Goal: Information Seeking & Learning: Learn about a topic

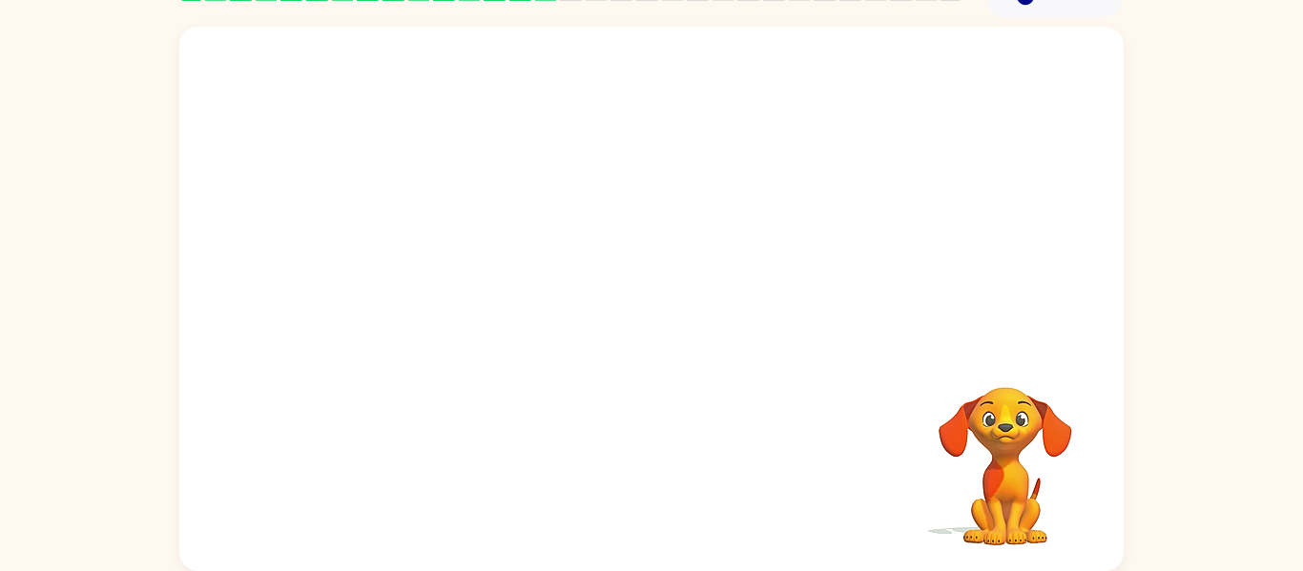
scroll to position [94, 0]
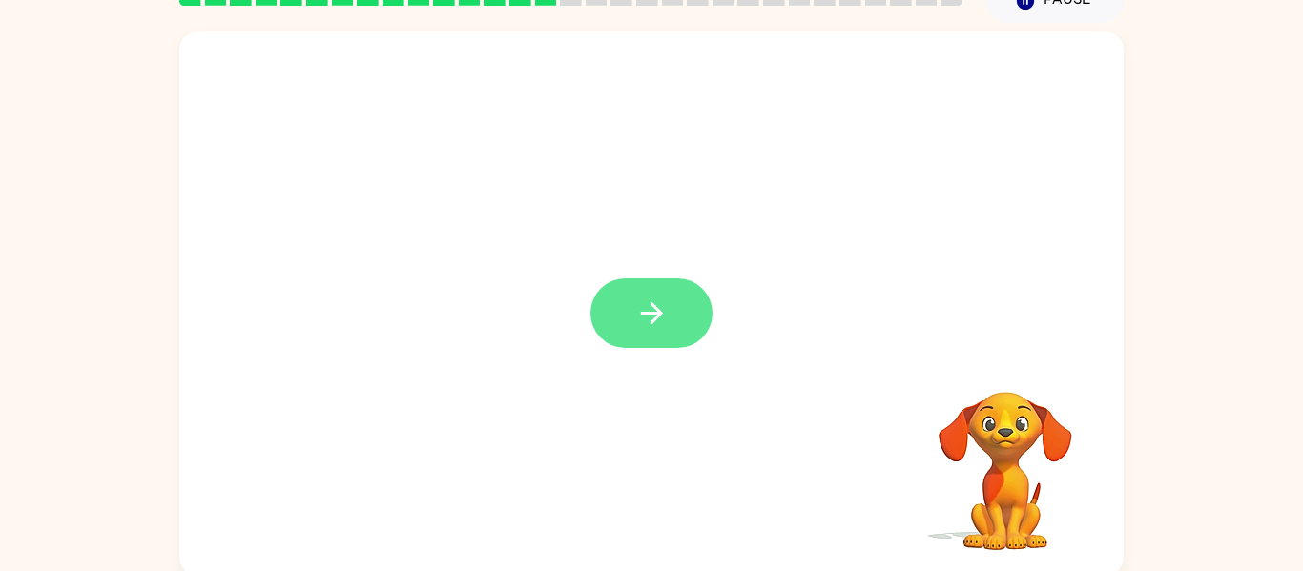
click at [665, 323] on icon "button" at bounding box center [651, 313] width 33 height 33
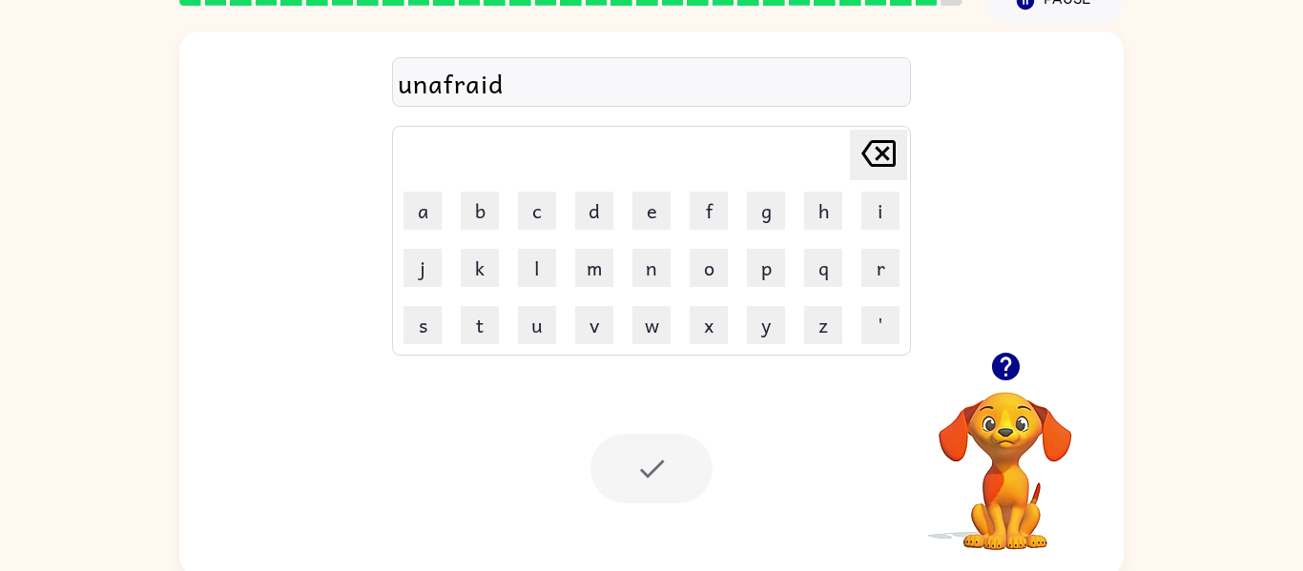
scroll to position [65, 0]
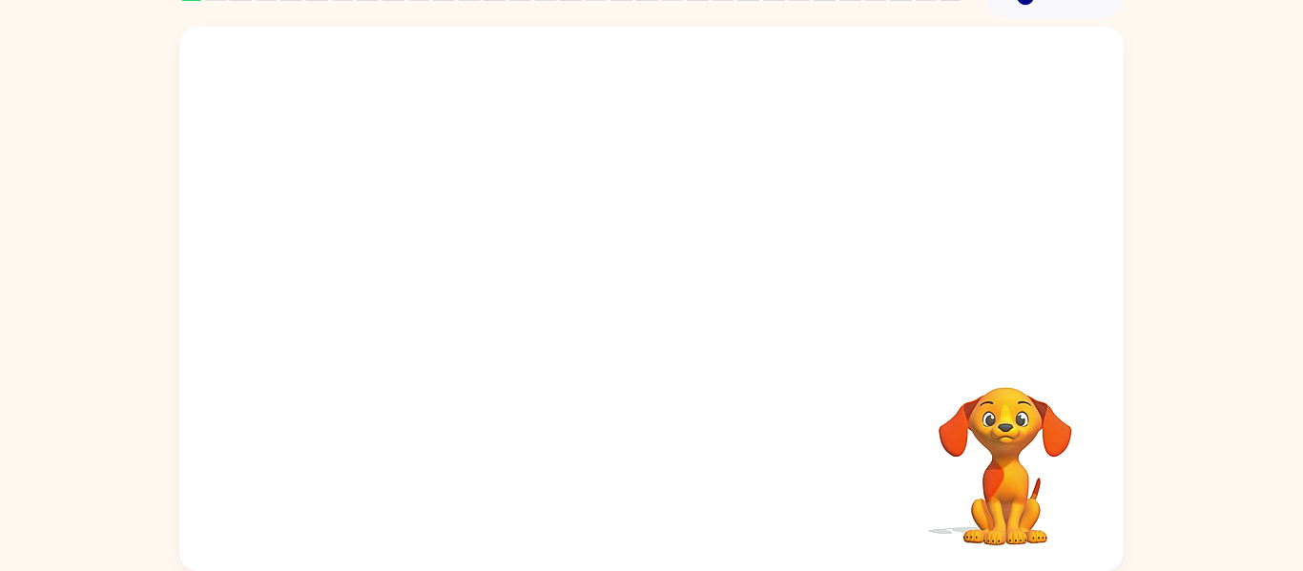
scroll to position [92, 0]
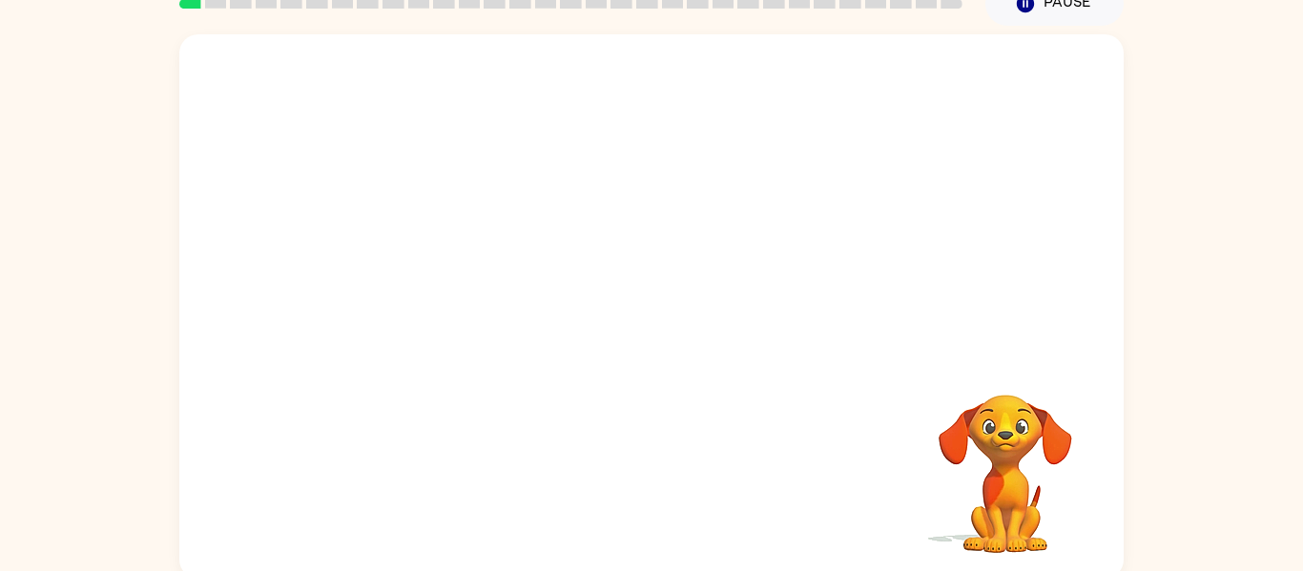
click at [446, 259] on video "Your browser must support playing .mp4 files to use Literably. Please try using…" at bounding box center [651, 194] width 944 height 320
click at [639, 315] on icon "button" at bounding box center [651, 316] width 33 height 33
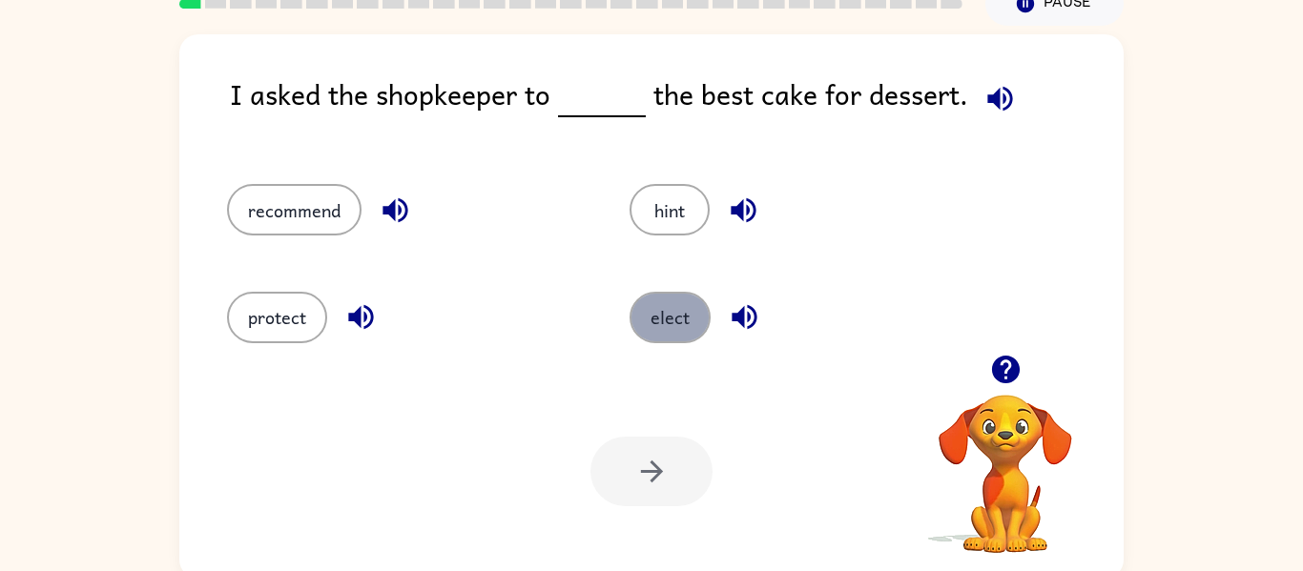
click at [662, 323] on button "elect" at bounding box center [670, 318] width 81 height 52
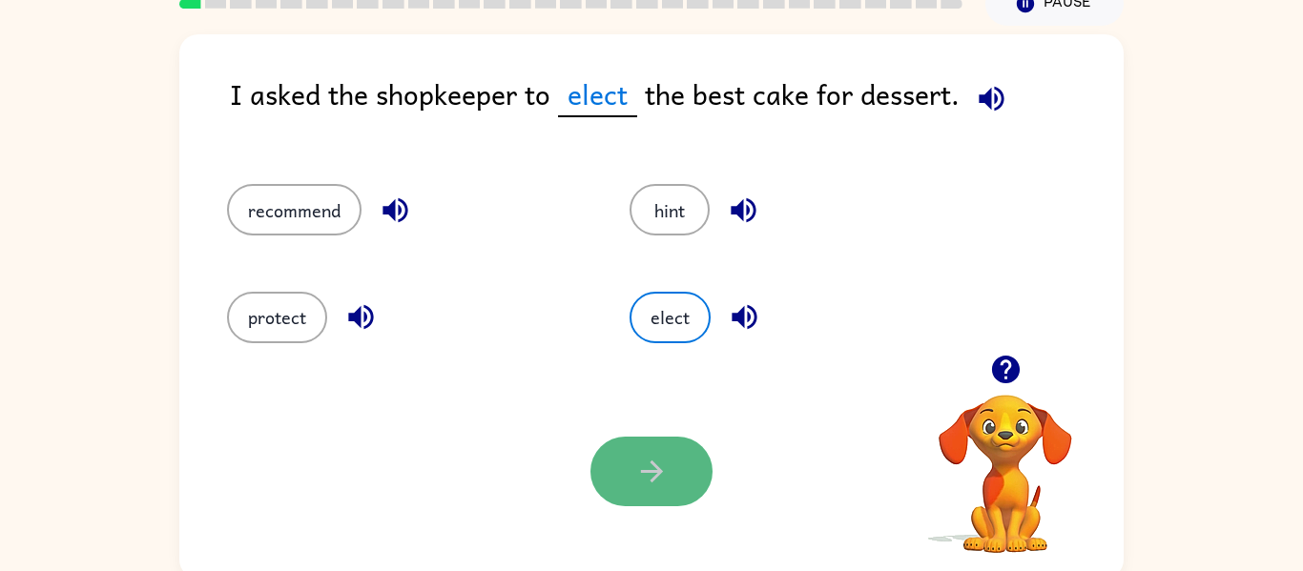
click at [677, 488] on button "button" at bounding box center [651, 472] width 122 height 70
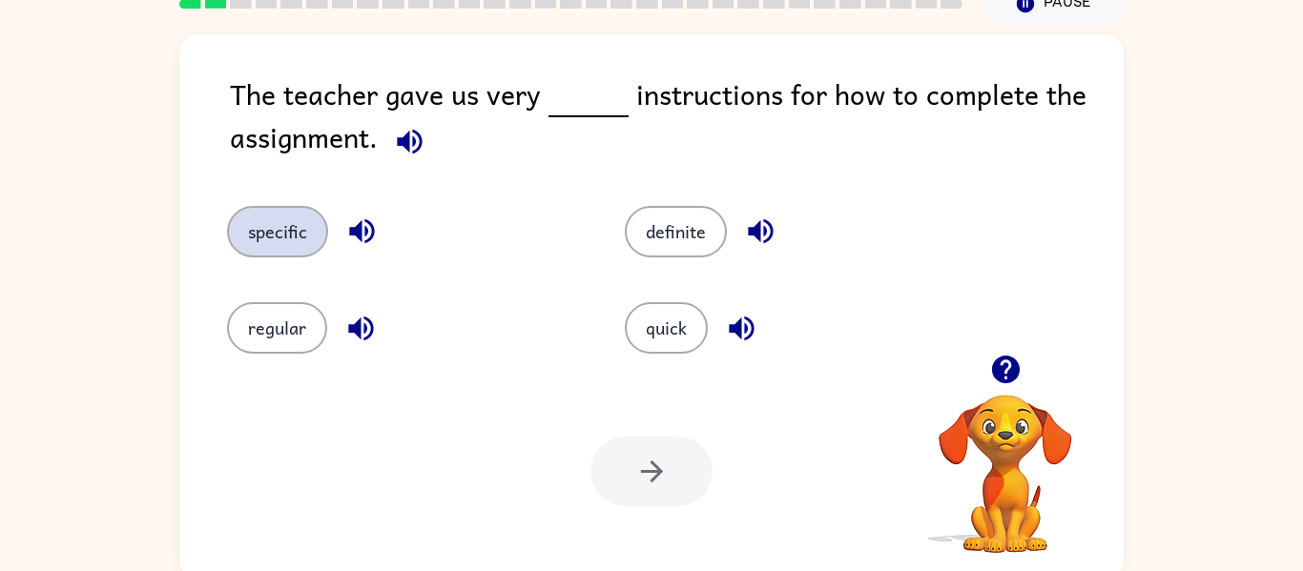
click at [297, 240] on button "specific" at bounding box center [277, 232] width 101 height 52
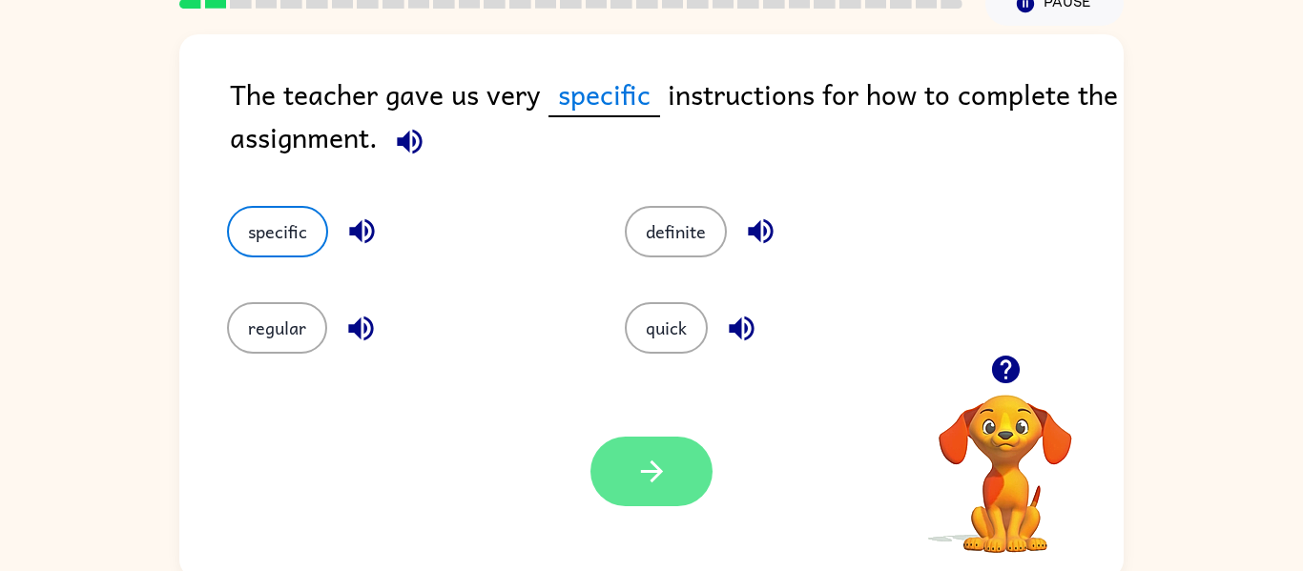
click at [610, 457] on button "button" at bounding box center [651, 472] width 122 height 70
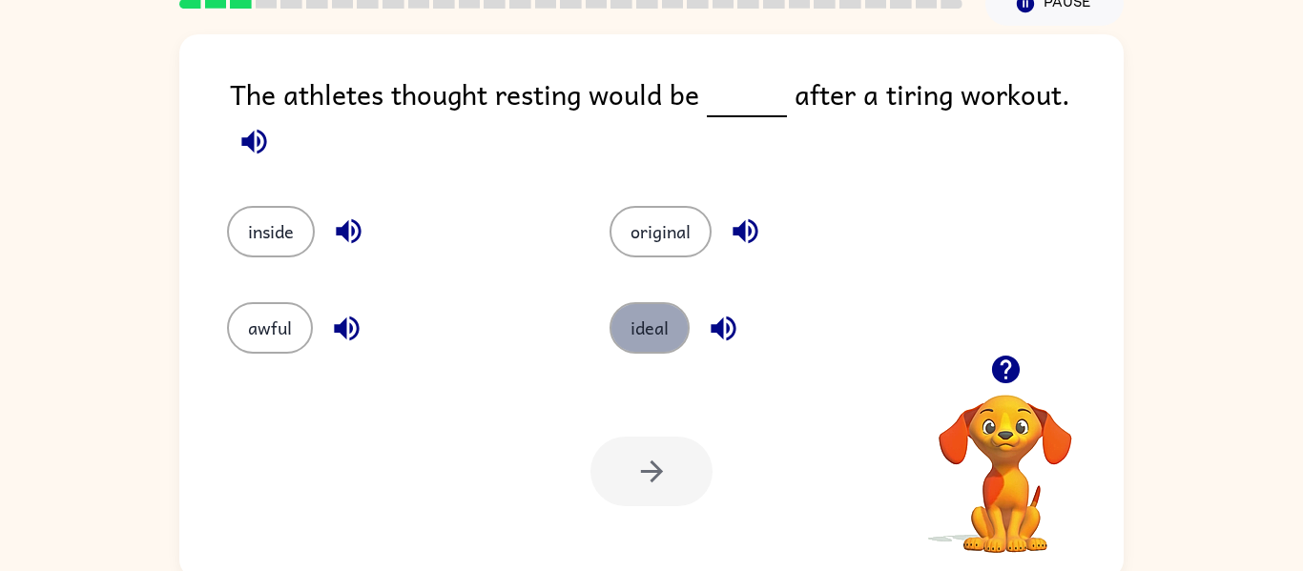
click at [651, 315] on button "ideal" at bounding box center [650, 328] width 80 height 52
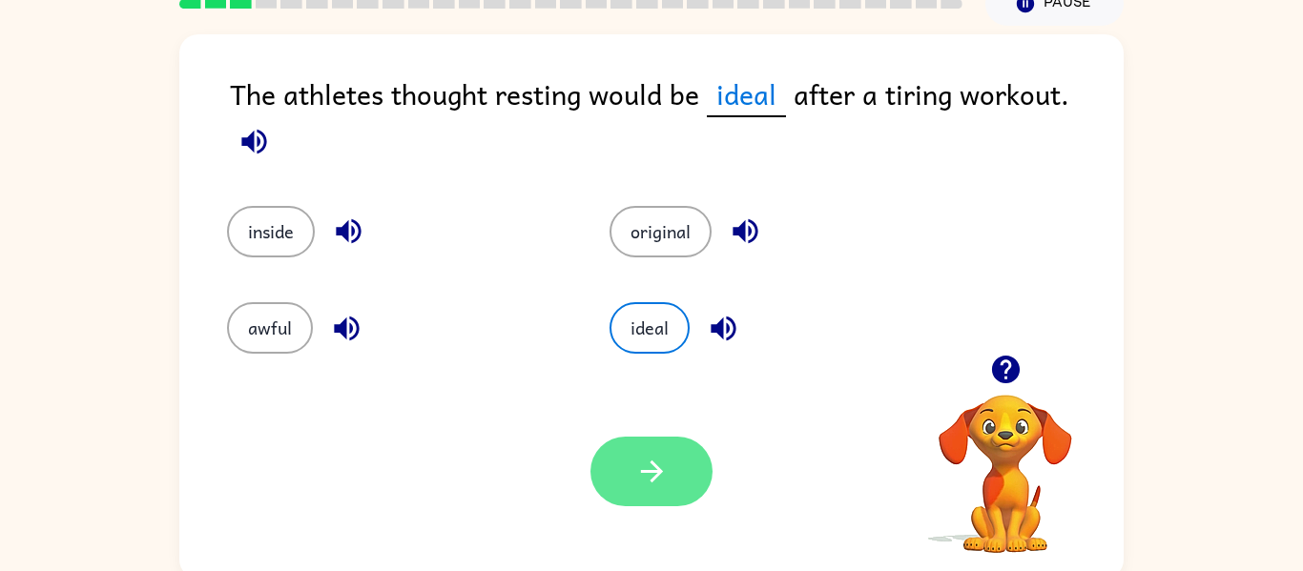
click at [659, 488] on button "button" at bounding box center [651, 472] width 122 height 70
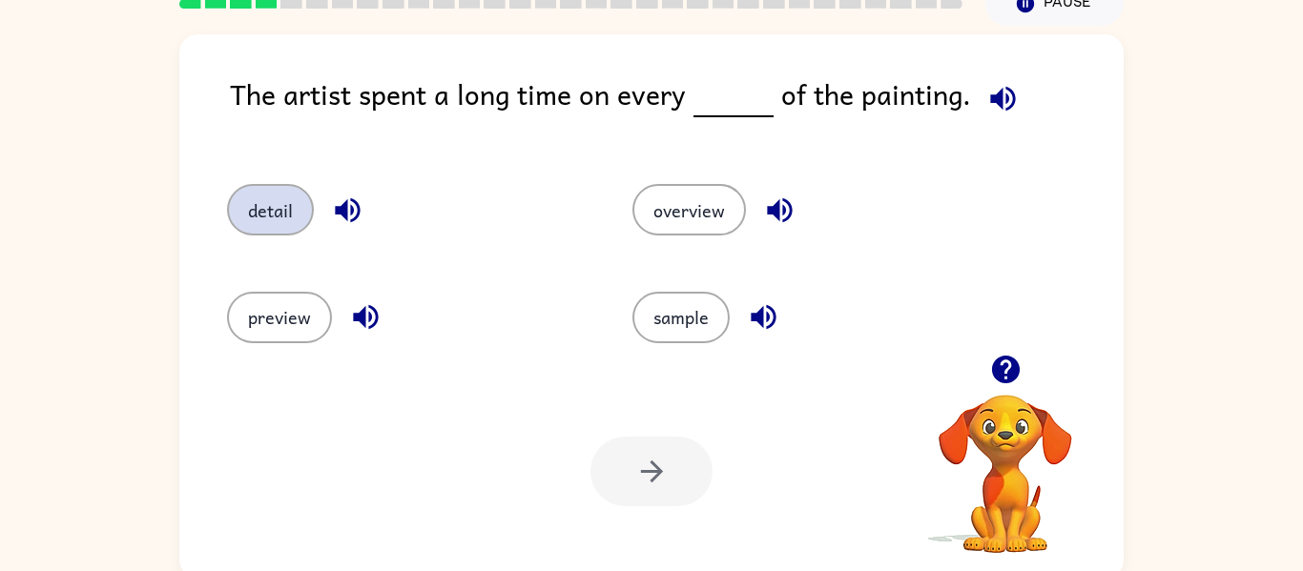
click at [296, 211] on button "detail" at bounding box center [270, 210] width 87 height 52
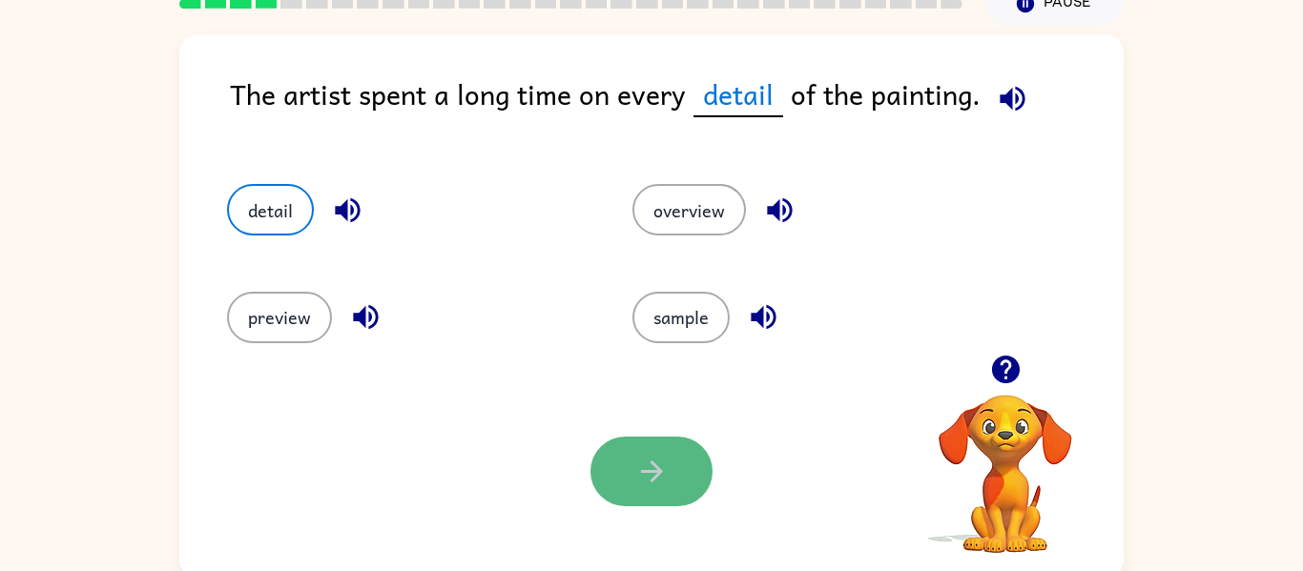
click at [652, 446] on button "button" at bounding box center [651, 472] width 122 height 70
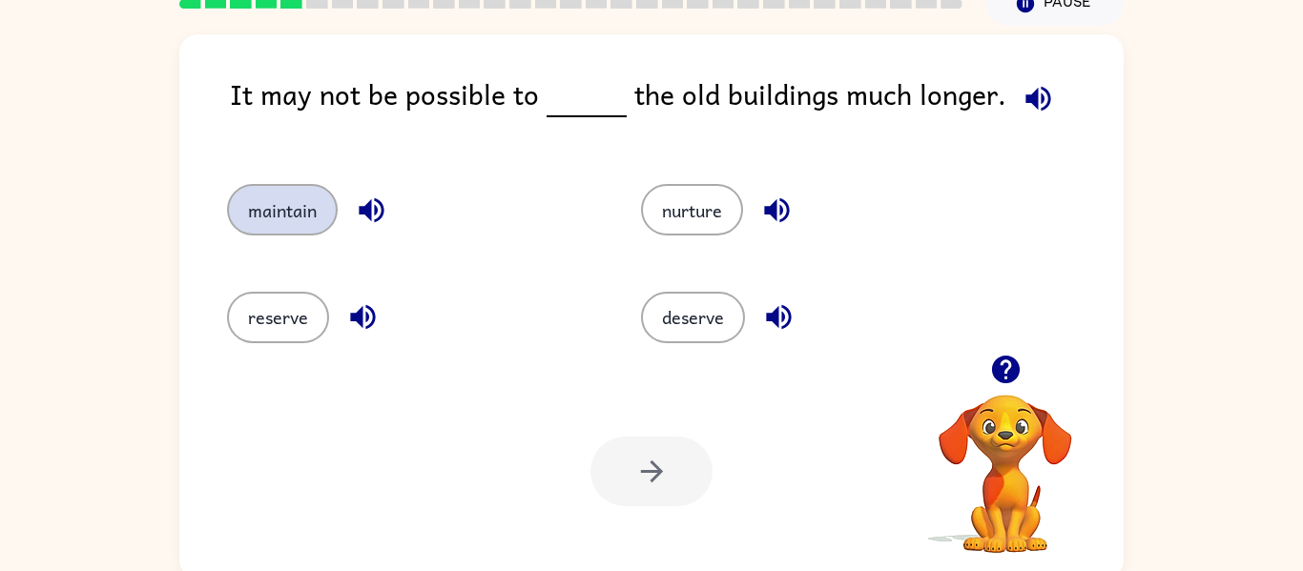
click at [260, 211] on button "maintain" at bounding box center [282, 210] width 111 height 52
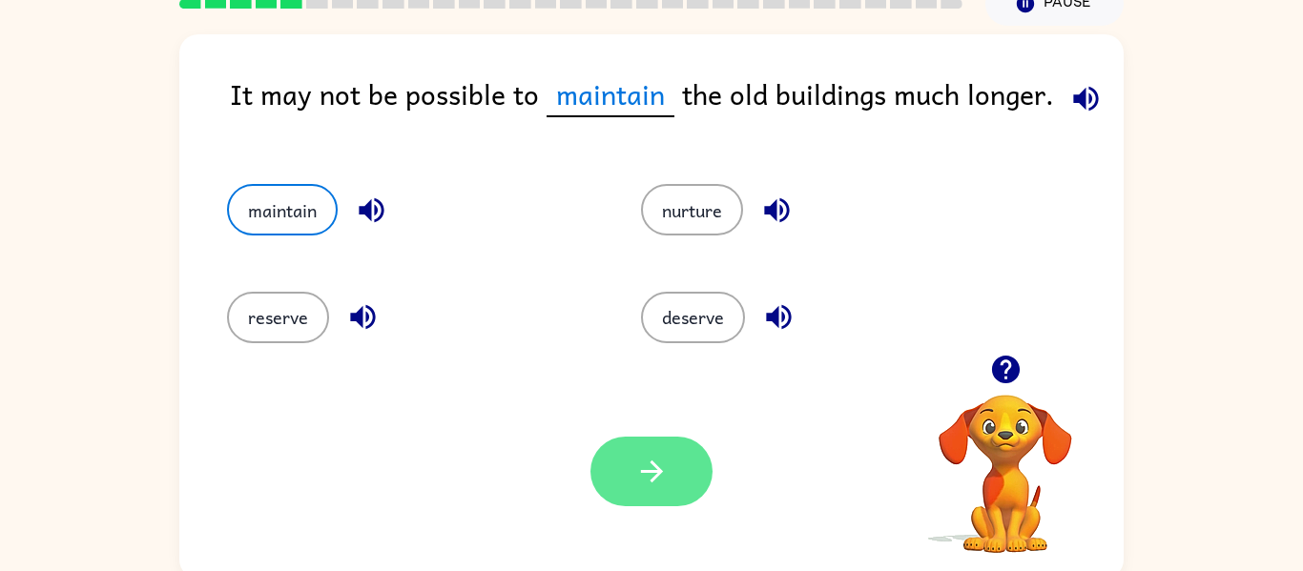
click at [652, 466] on icon "button" at bounding box center [651, 471] width 33 height 33
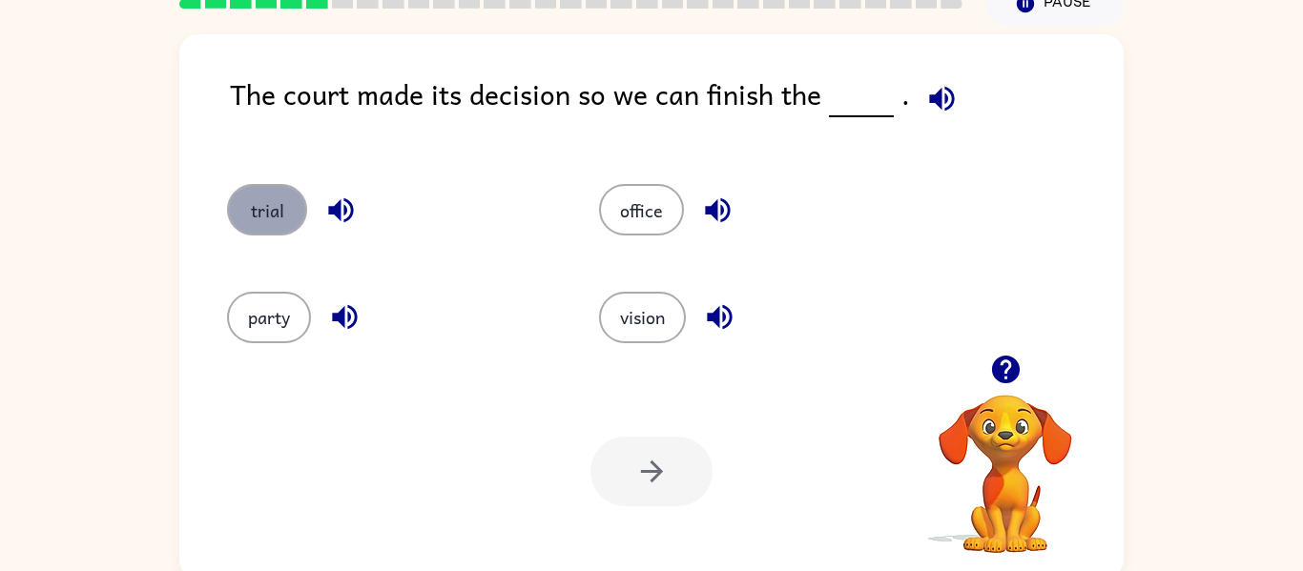
click at [274, 222] on button "trial" at bounding box center [267, 210] width 80 height 52
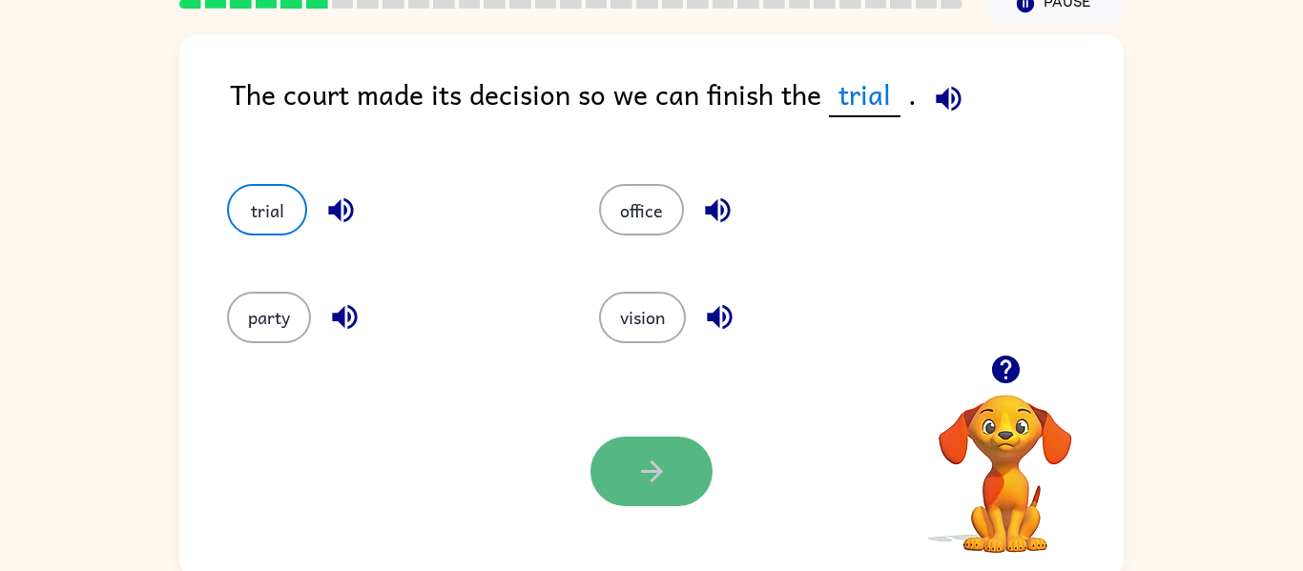
click at [700, 465] on button "button" at bounding box center [651, 472] width 122 height 70
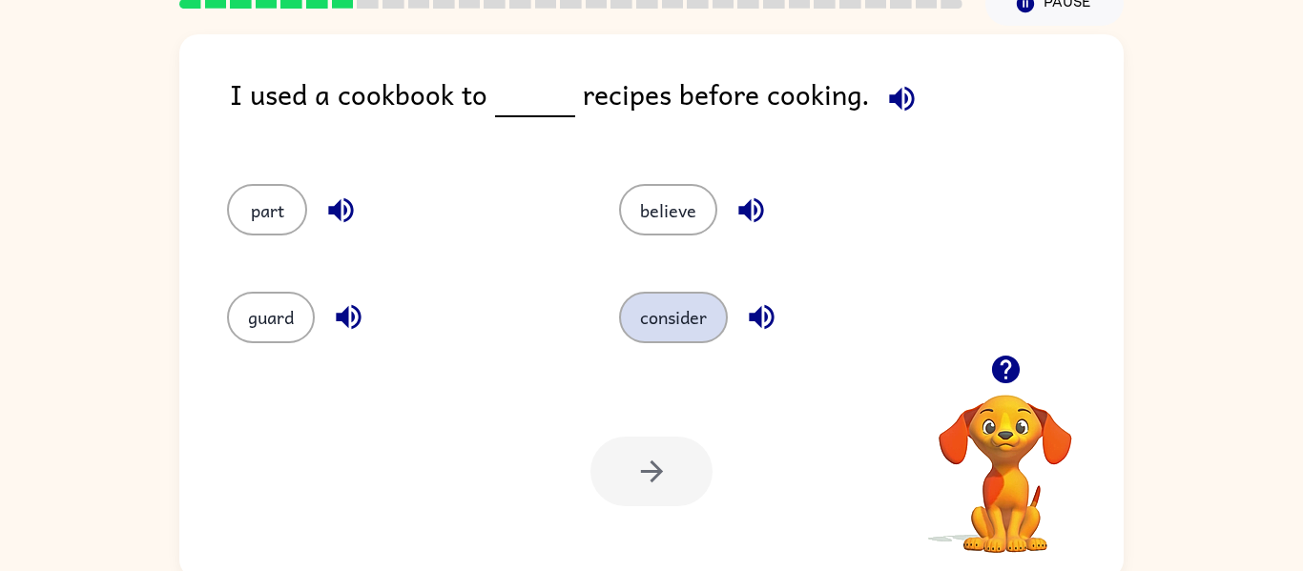
click at [682, 327] on button "consider" at bounding box center [673, 318] width 109 height 52
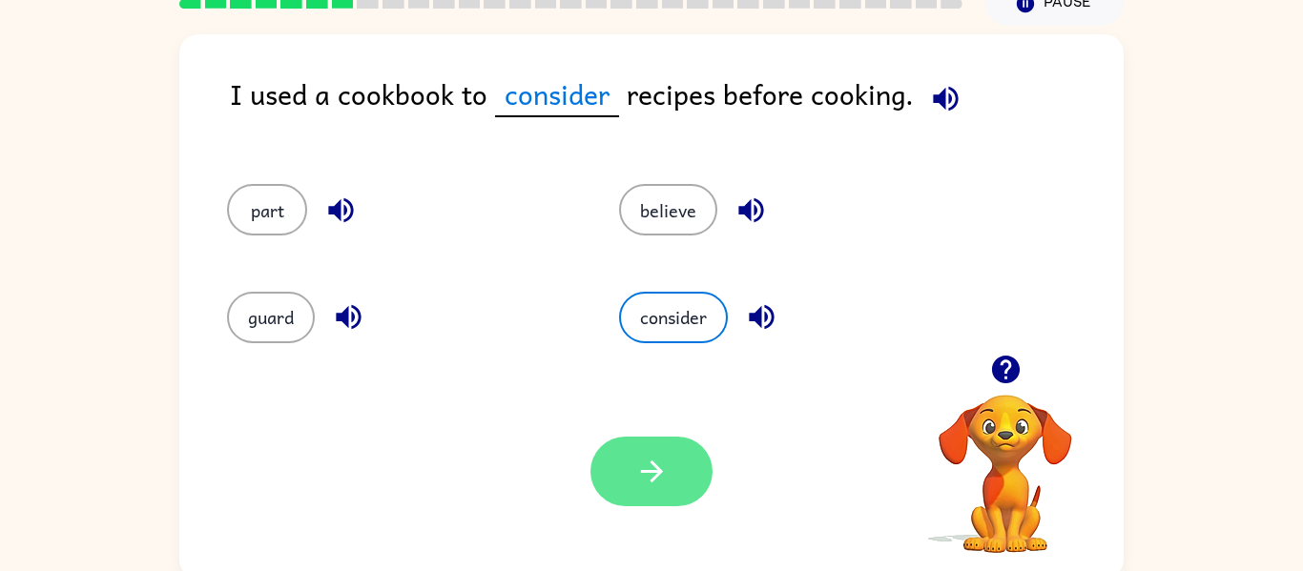
click at [637, 495] on button "button" at bounding box center [651, 472] width 122 height 70
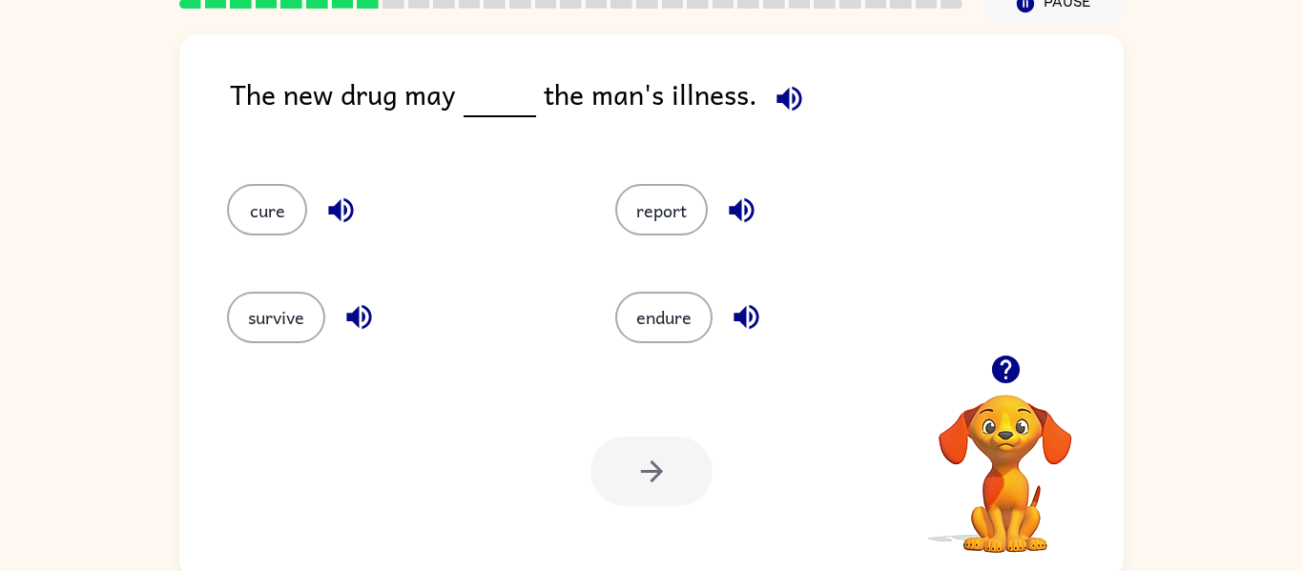
click at [637, 495] on div at bounding box center [651, 472] width 122 height 70
click at [286, 202] on button "cure" at bounding box center [267, 210] width 80 height 52
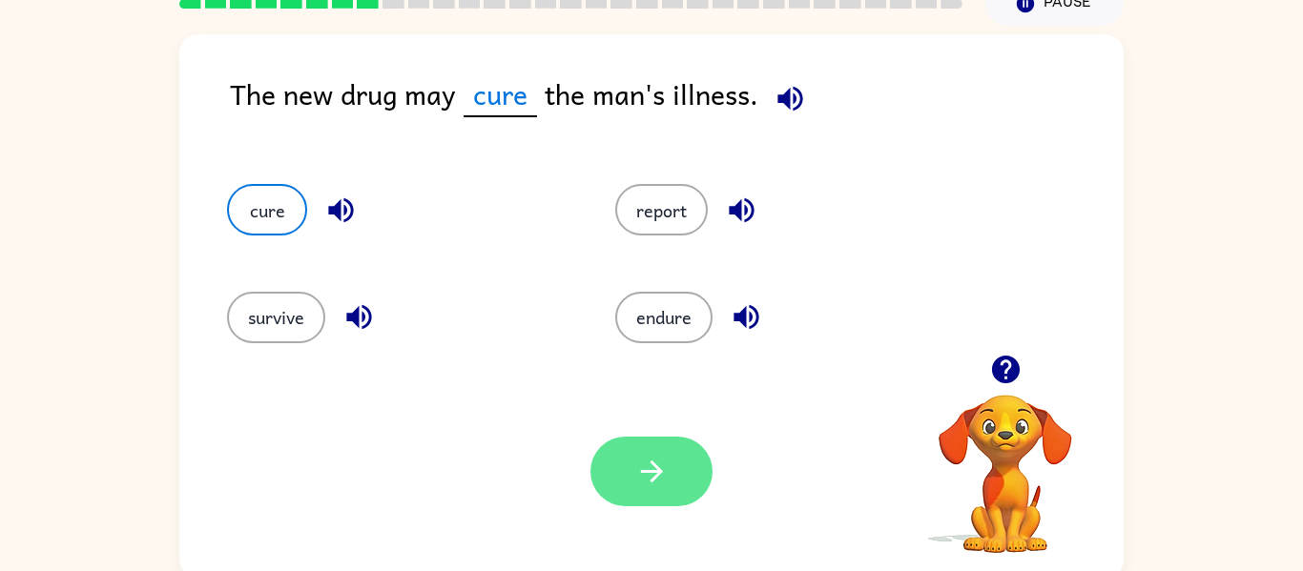
click at [698, 463] on button "button" at bounding box center [651, 472] width 122 height 70
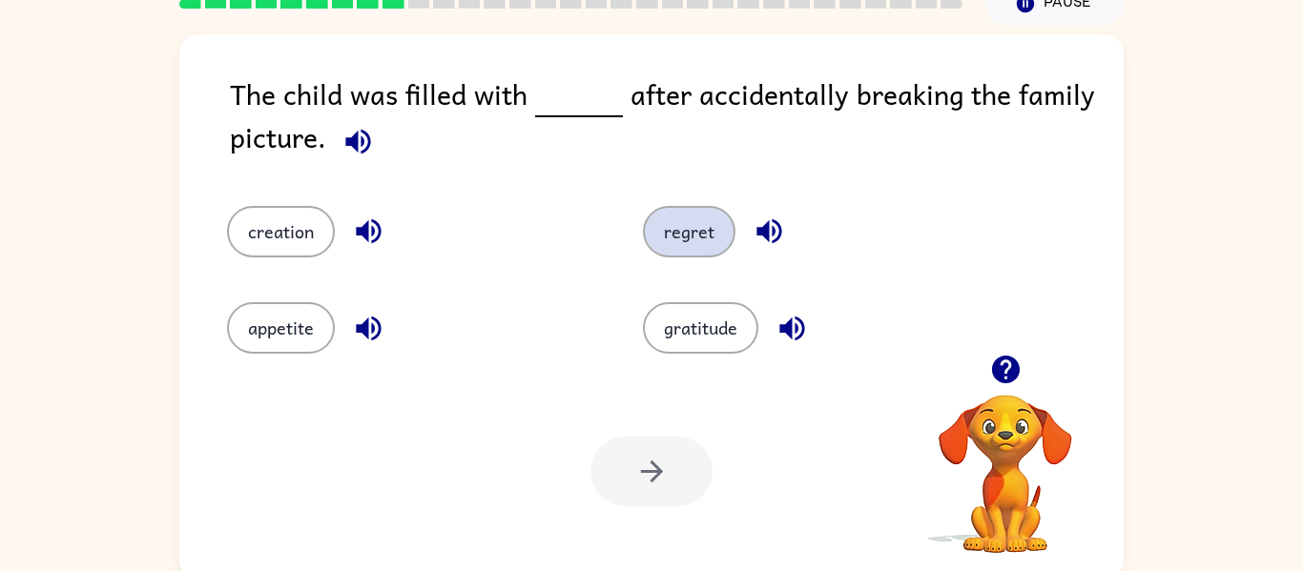
click at [676, 229] on button "regret" at bounding box center [689, 232] width 93 height 52
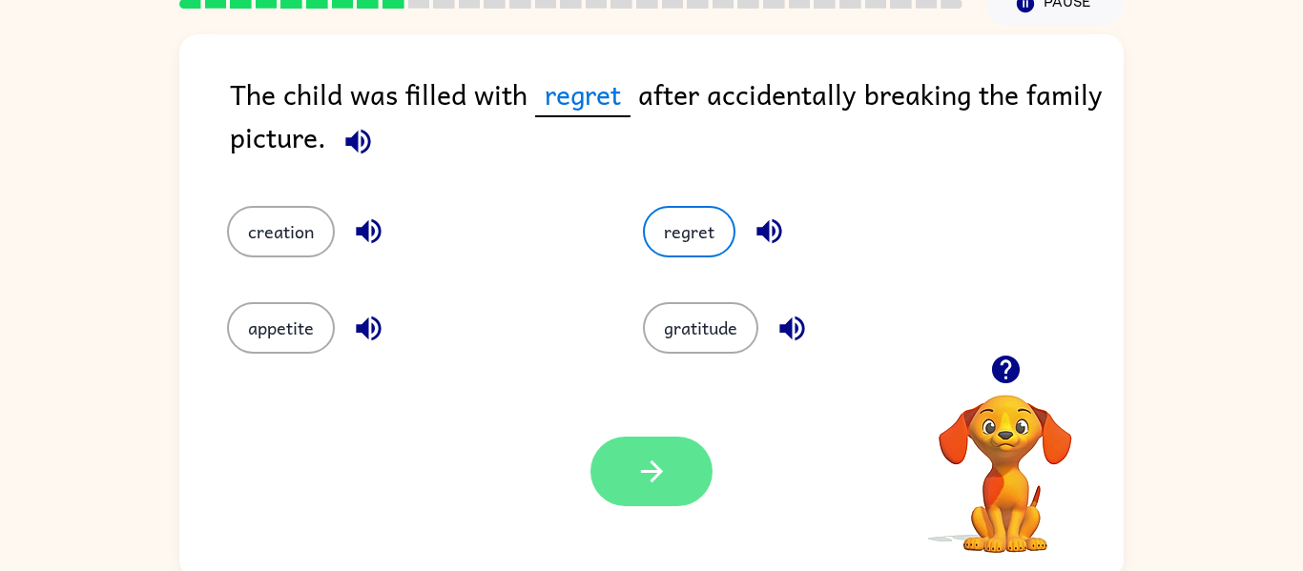
click at [672, 462] on button "button" at bounding box center [651, 472] width 122 height 70
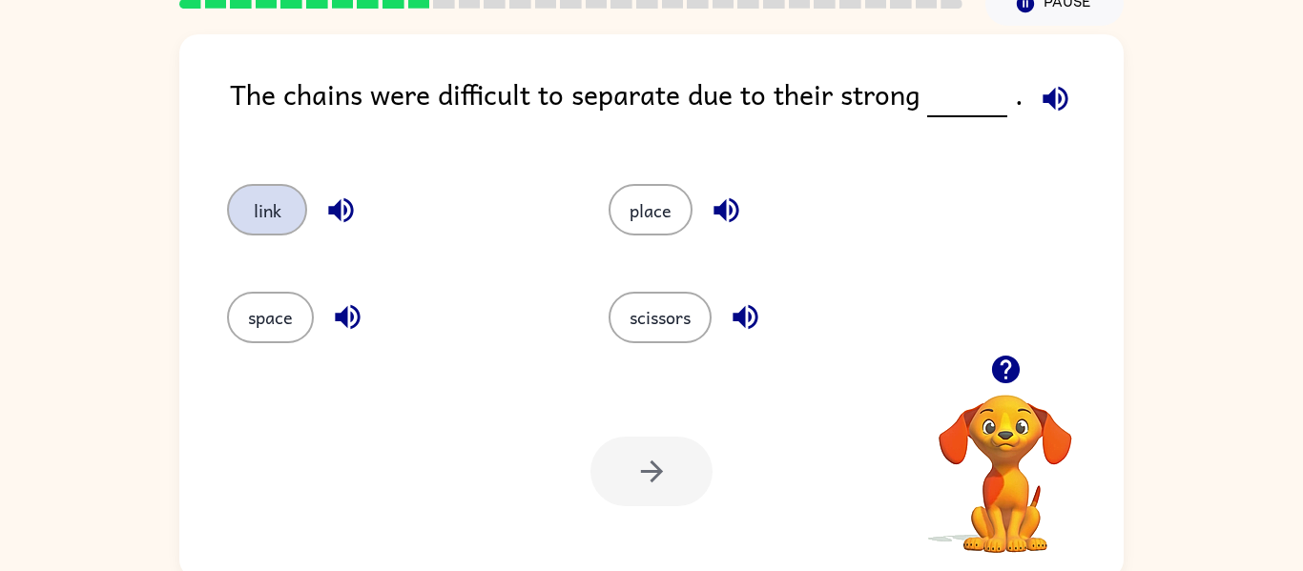
click at [264, 223] on button "link" at bounding box center [267, 210] width 80 height 52
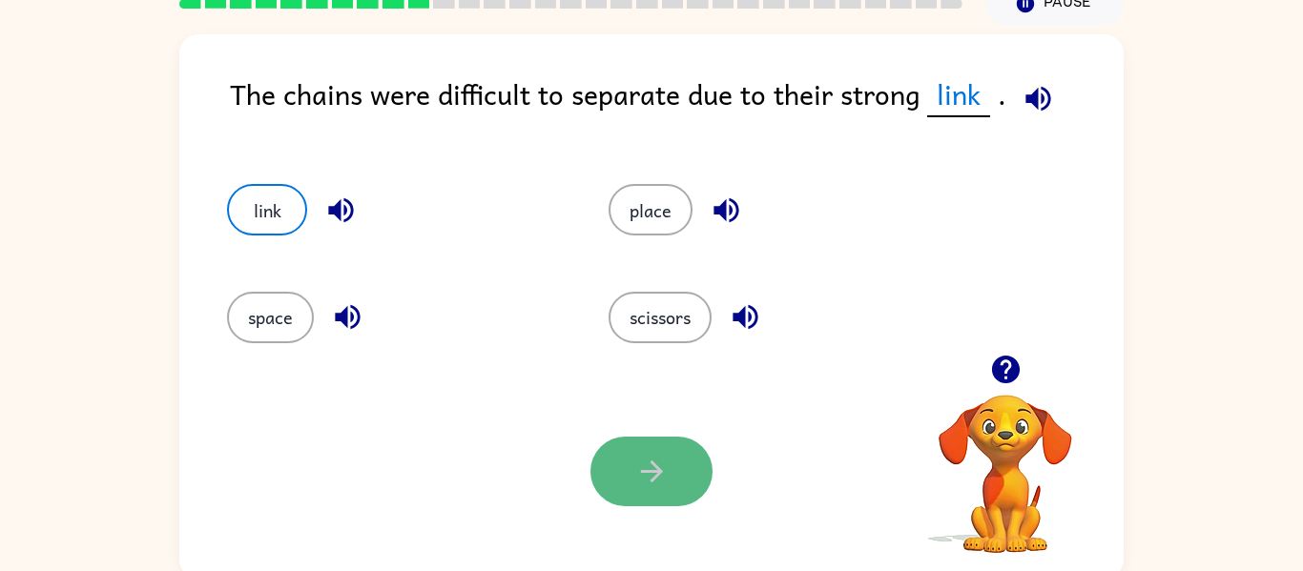
click at [692, 491] on button "button" at bounding box center [651, 472] width 122 height 70
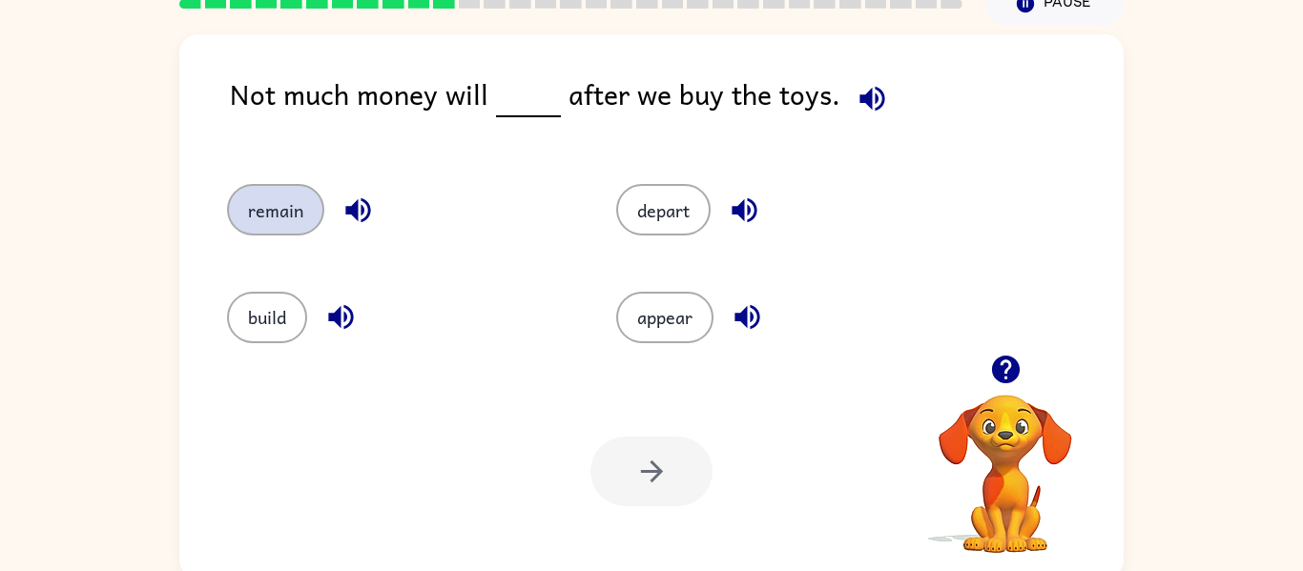
click at [300, 217] on button "remain" at bounding box center [275, 210] width 97 height 52
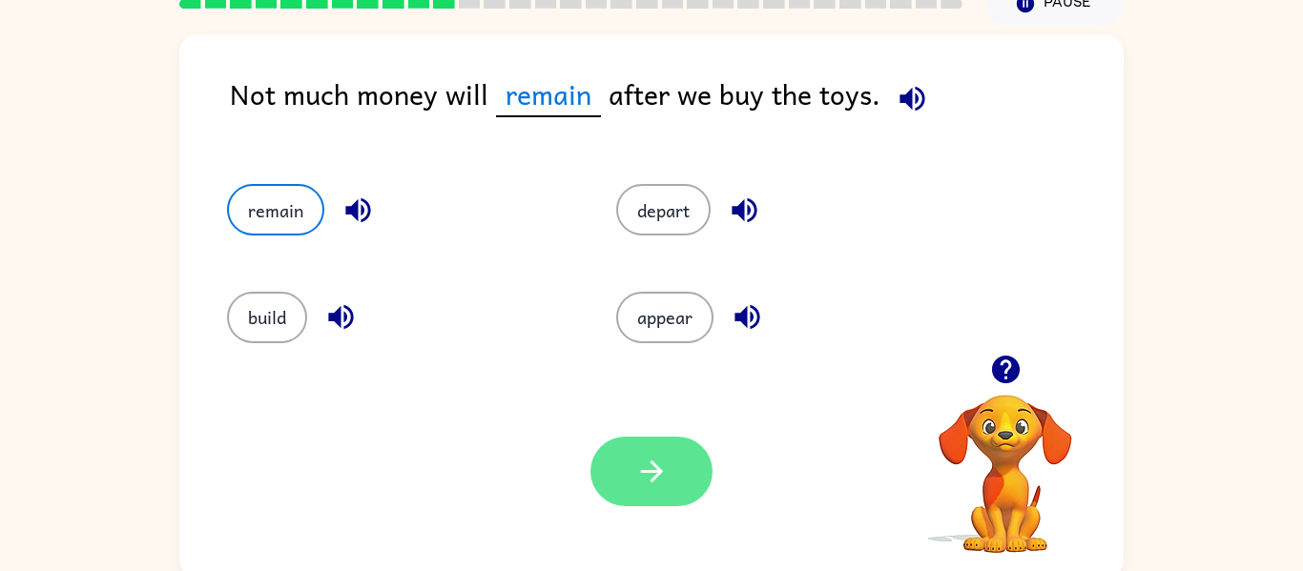
click at [689, 466] on button "button" at bounding box center [651, 472] width 122 height 70
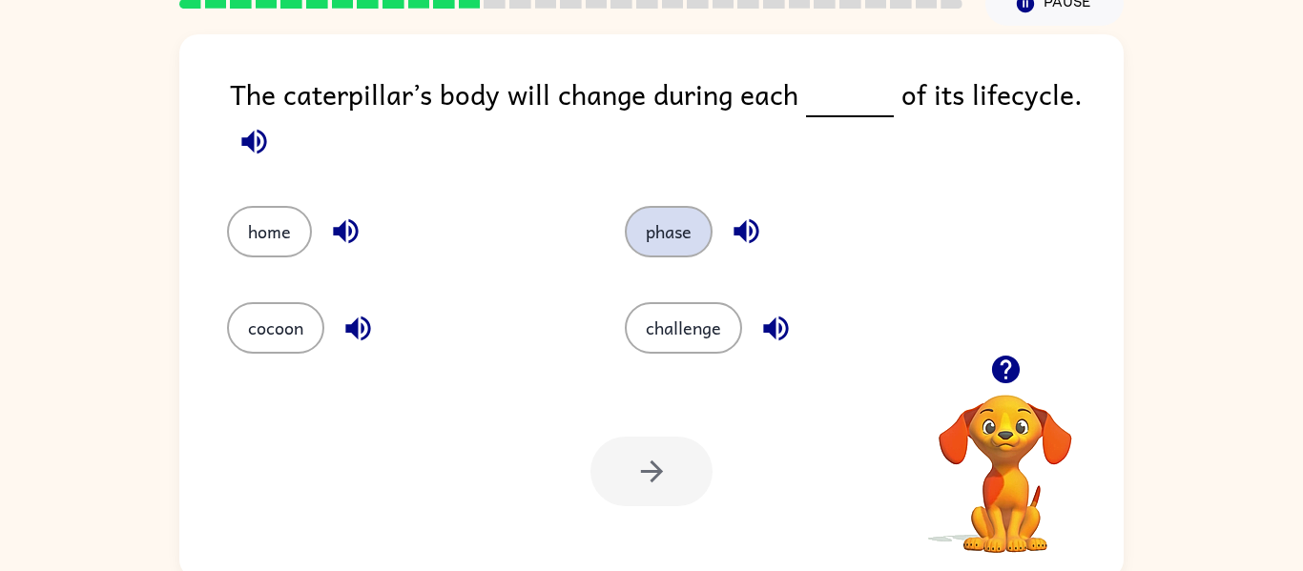
click at [664, 210] on button "phase" at bounding box center [669, 232] width 88 height 52
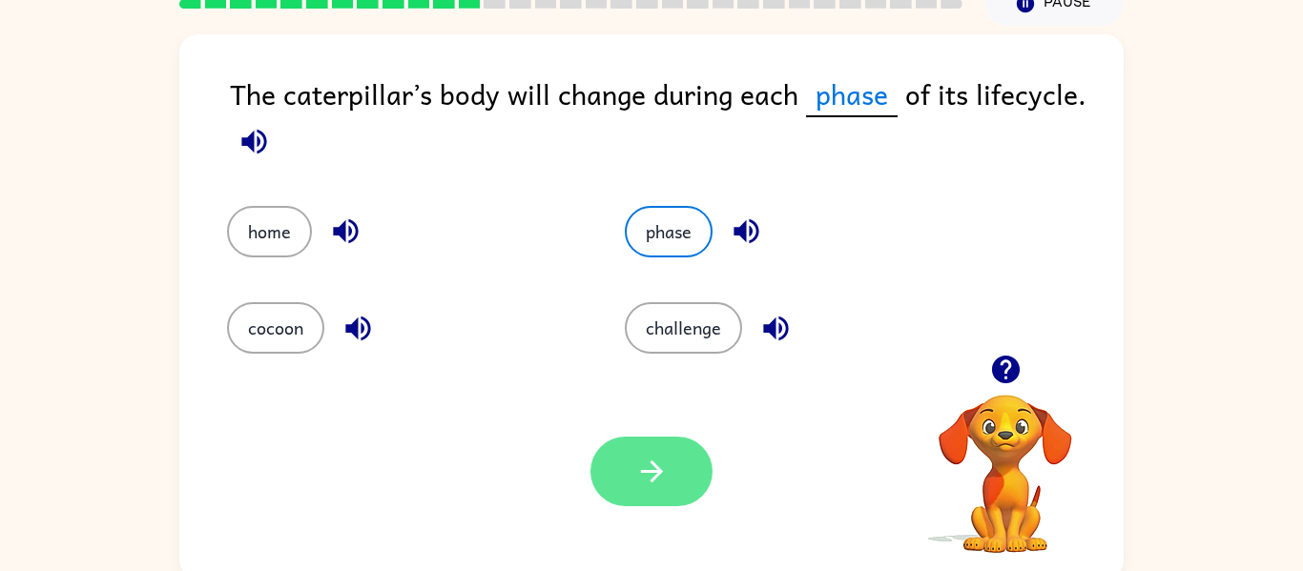
click at [689, 469] on button "button" at bounding box center [651, 472] width 122 height 70
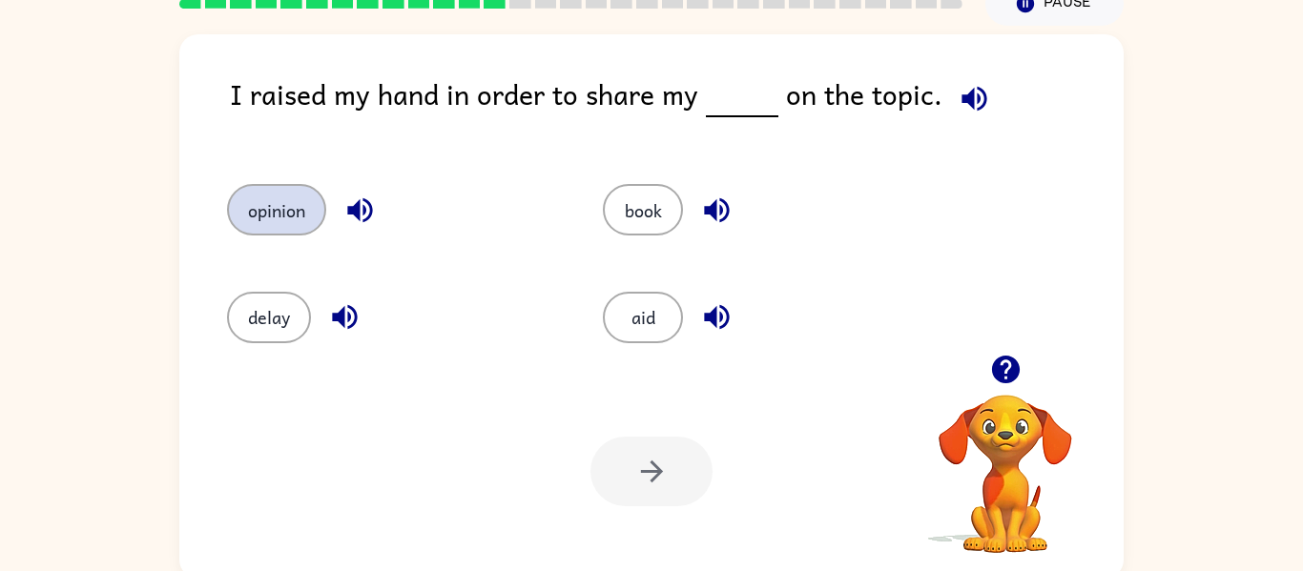
click at [297, 217] on button "opinion" at bounding box center [276, 210] width 99 height 52
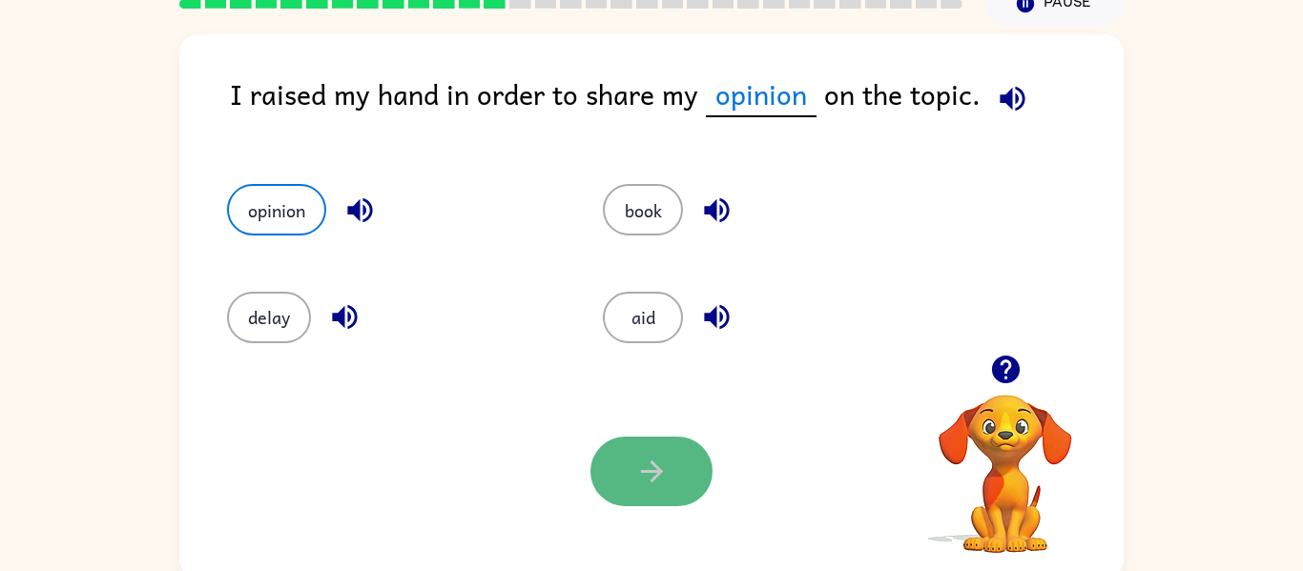
click at [649, 484] on icon "button" at bounding box center [651, 471] width 33 height 33
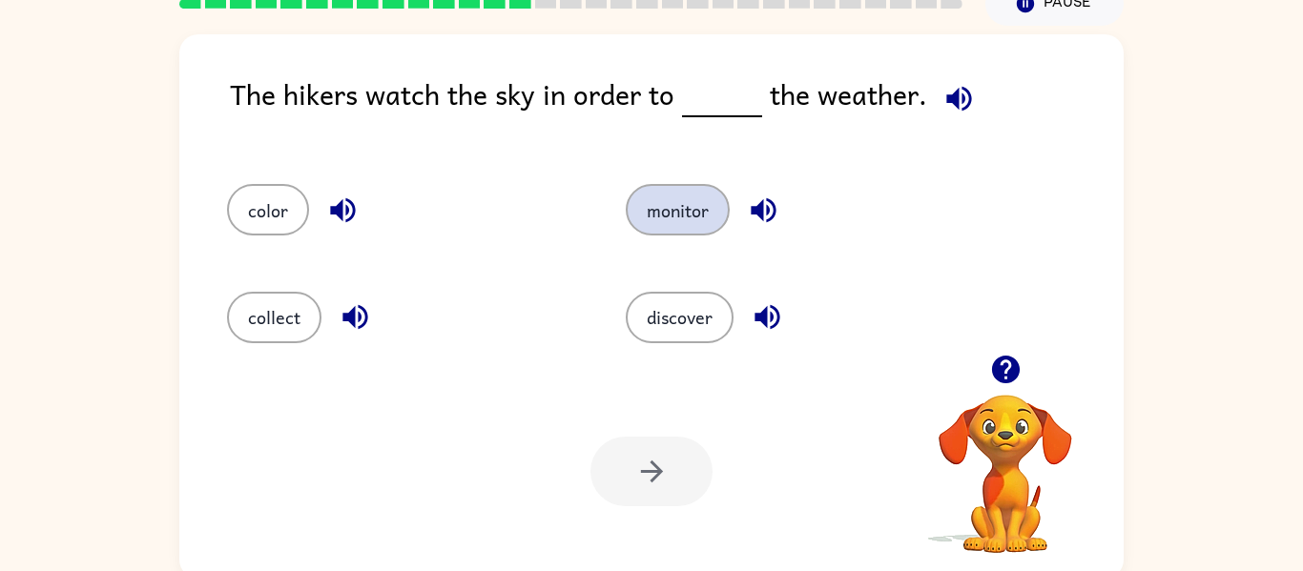
click at [675, 212] on button "monitor" at bounding box center [678, 210] width 104 height 52
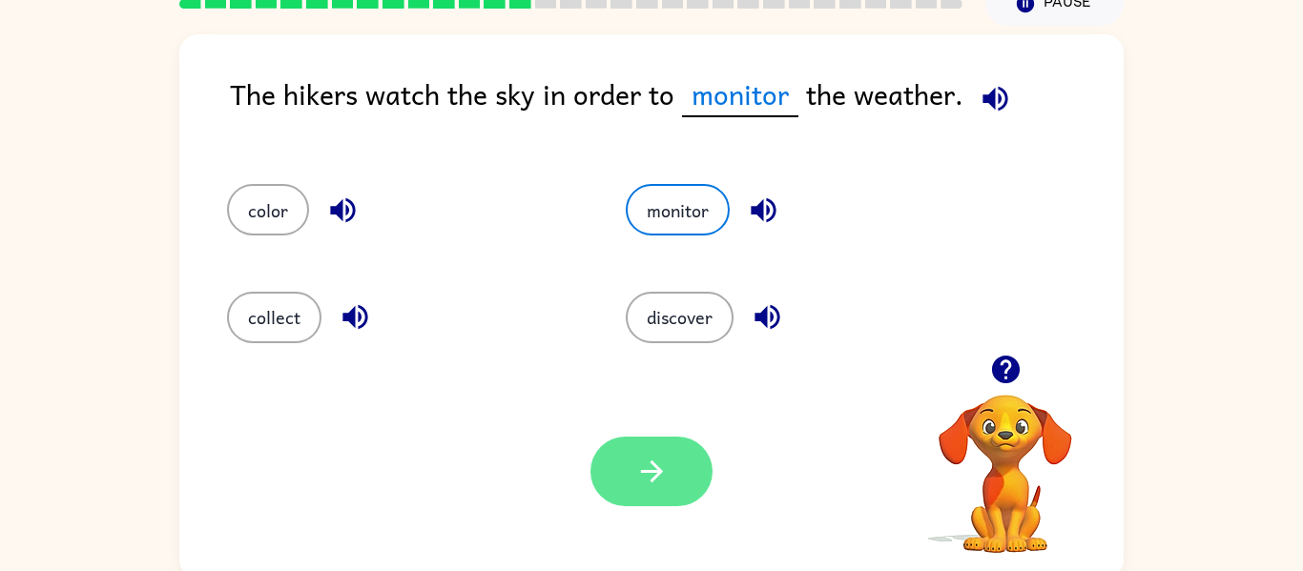
click at [704, 476] on button "button" at bounding box center [651, 472] width 122 height 70
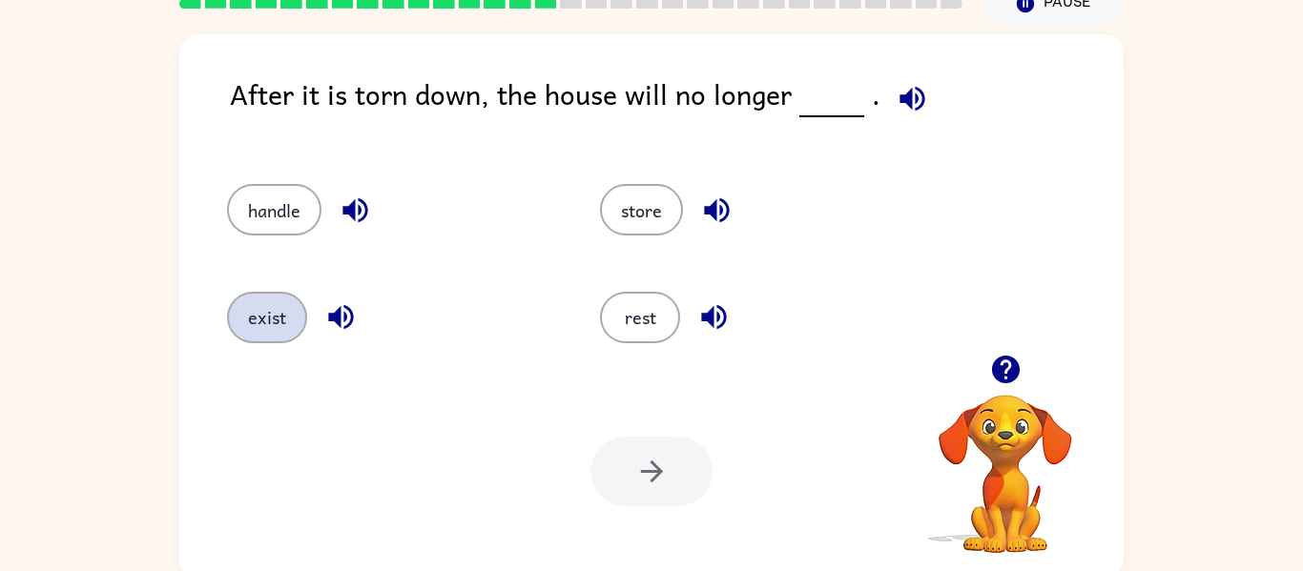
click at [266, 323] on button "exist" at bounding box center [267, 318] width 80 height 52
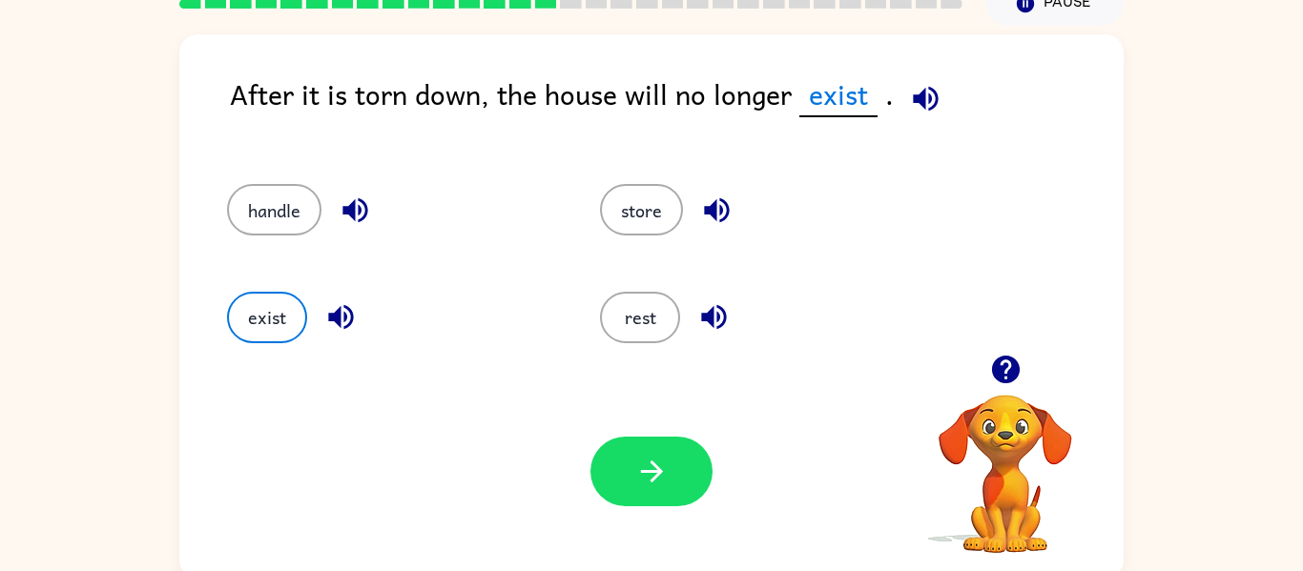
click at [641, 430] on div "Your browser must support playing .mp4 files to use Literably. Please try using…" at bounding box center [651, 471] width 944 height 215
click at [656, 469] on icon "button" at bounding box center [651, 472] width 22 height 22
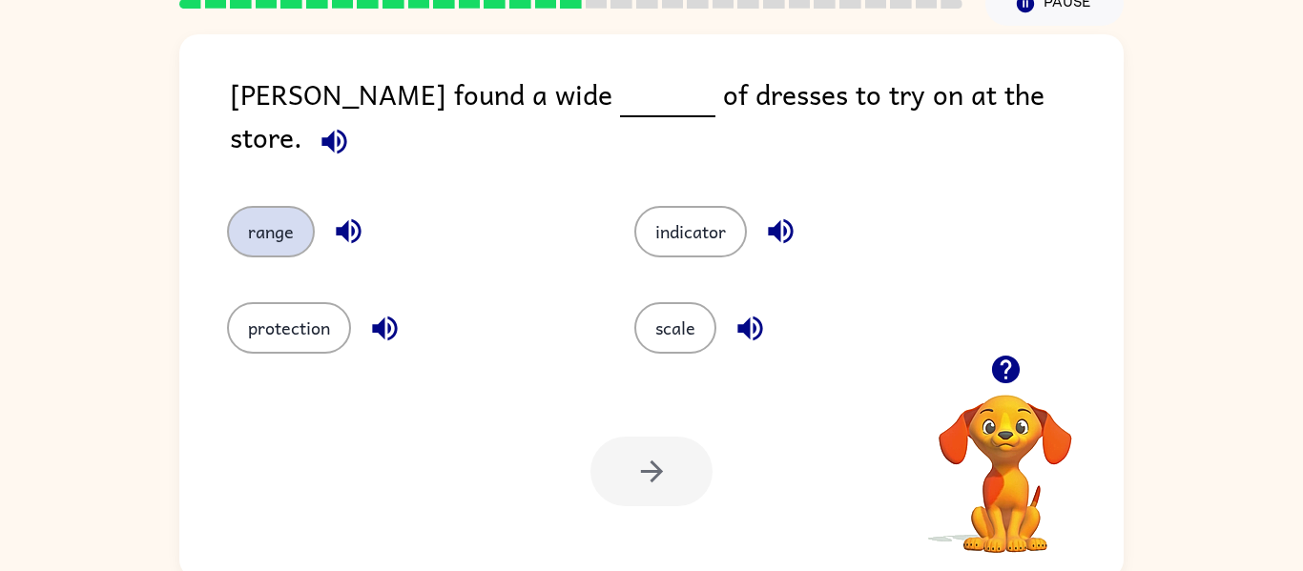
click at [274, 223] on button "range" at bounding box center [271, 232] width 88 height 52
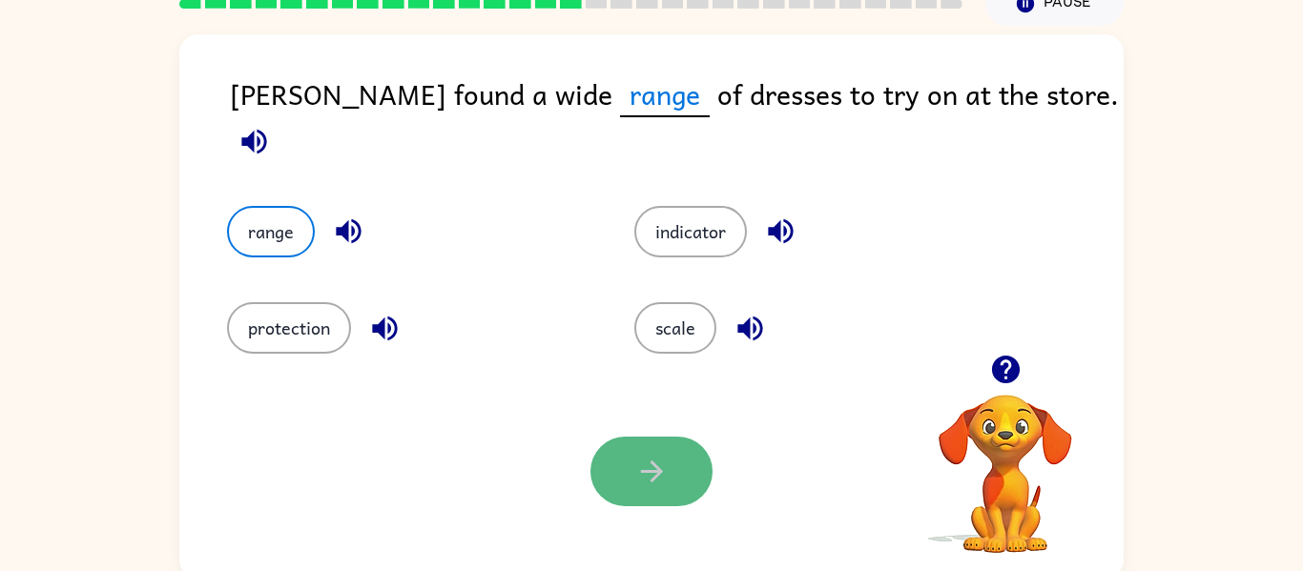
click at [619, 457] on button "button" at bounding box center [651, 472] width 122 height 70
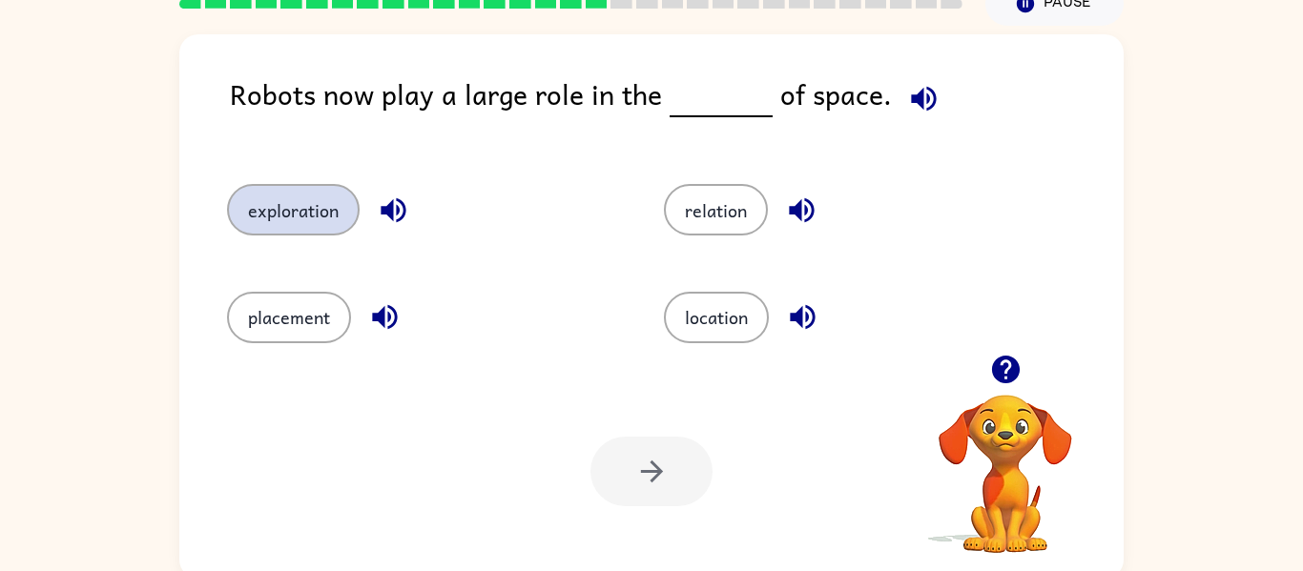
click at [288, 204] on button "exploration" at bounding box center [293, 210] width 133 height 52
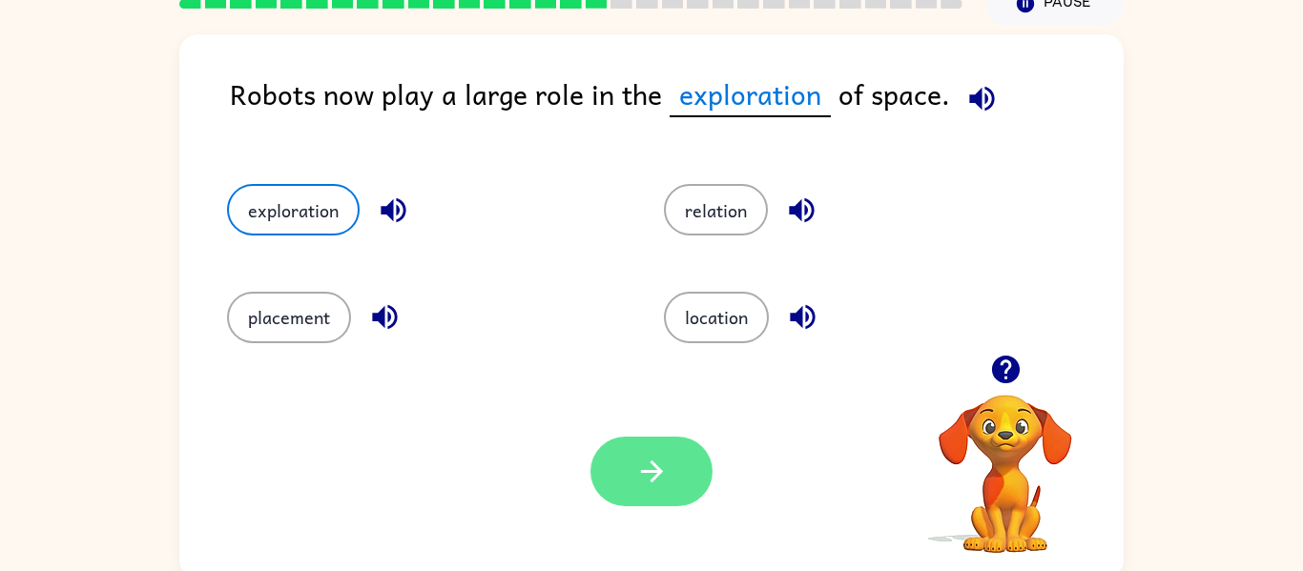
click at [645, 486] on icon "button" at bounding box center [651, 471] width 33 height 33
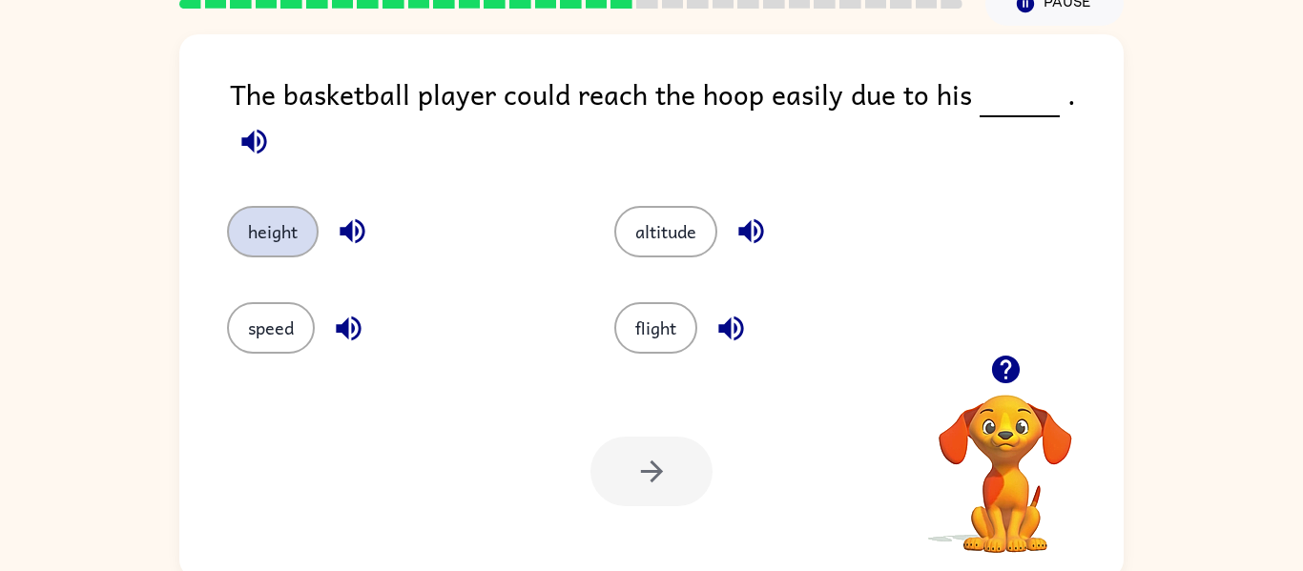
click at [284, 211] on button "height" at bounding box center [273, 232] width 92 height 52
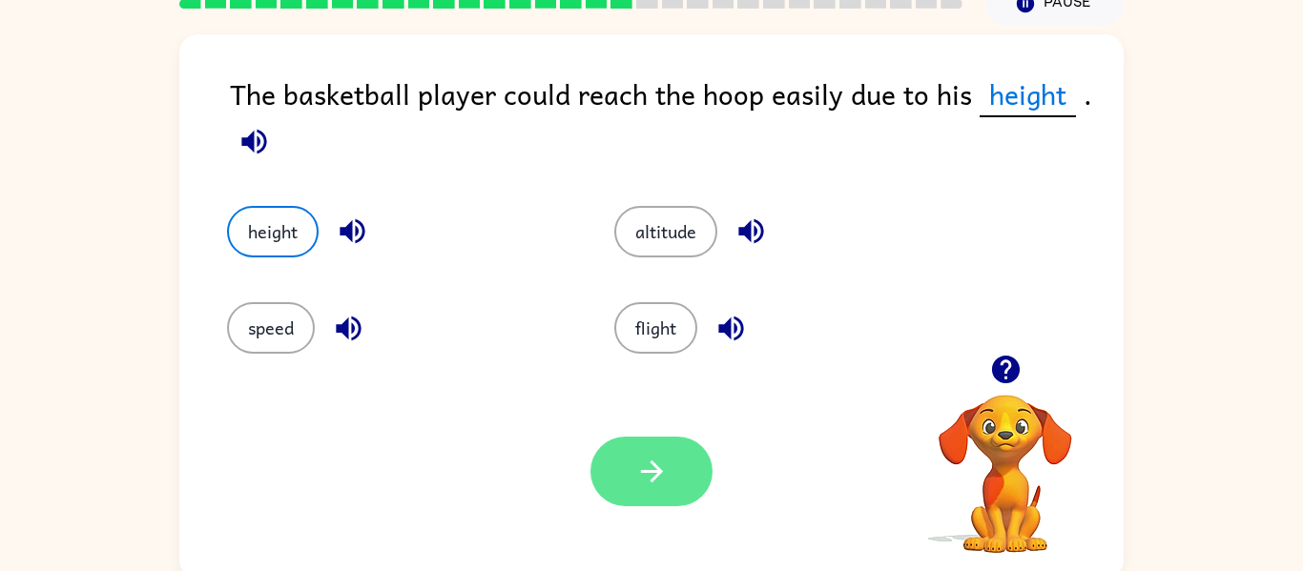
click at [688, 482] on button "button" at bounding box center [651, 472] width 122 height 70
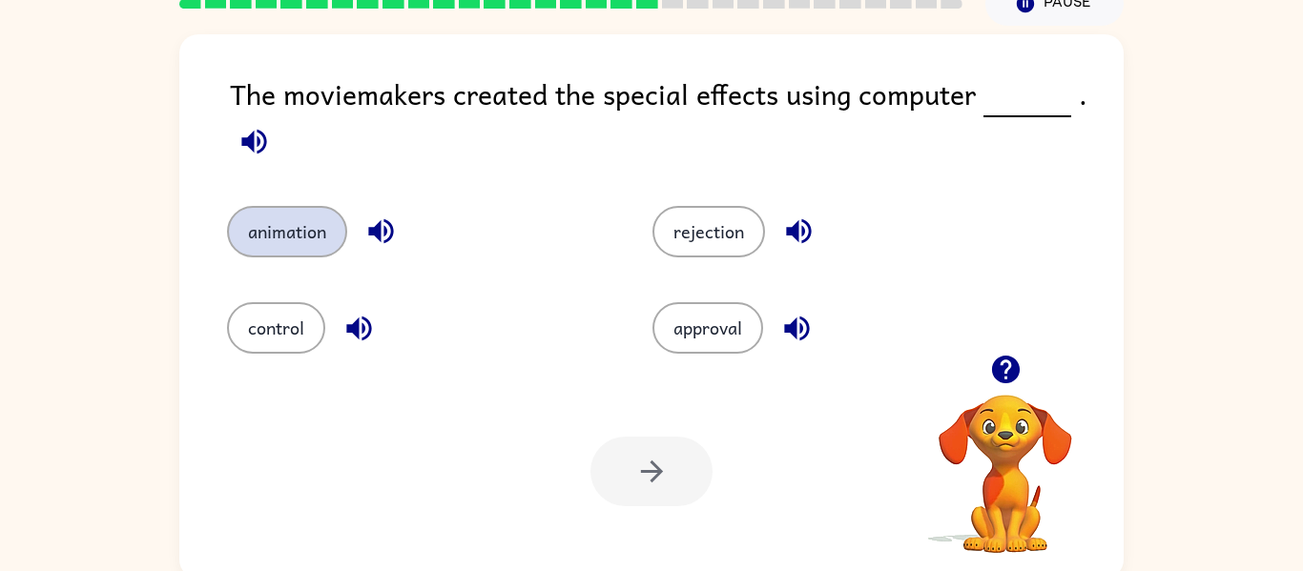
click at [301, 229] on button "animation" at bounding box center [287, 232] width 120 height 52
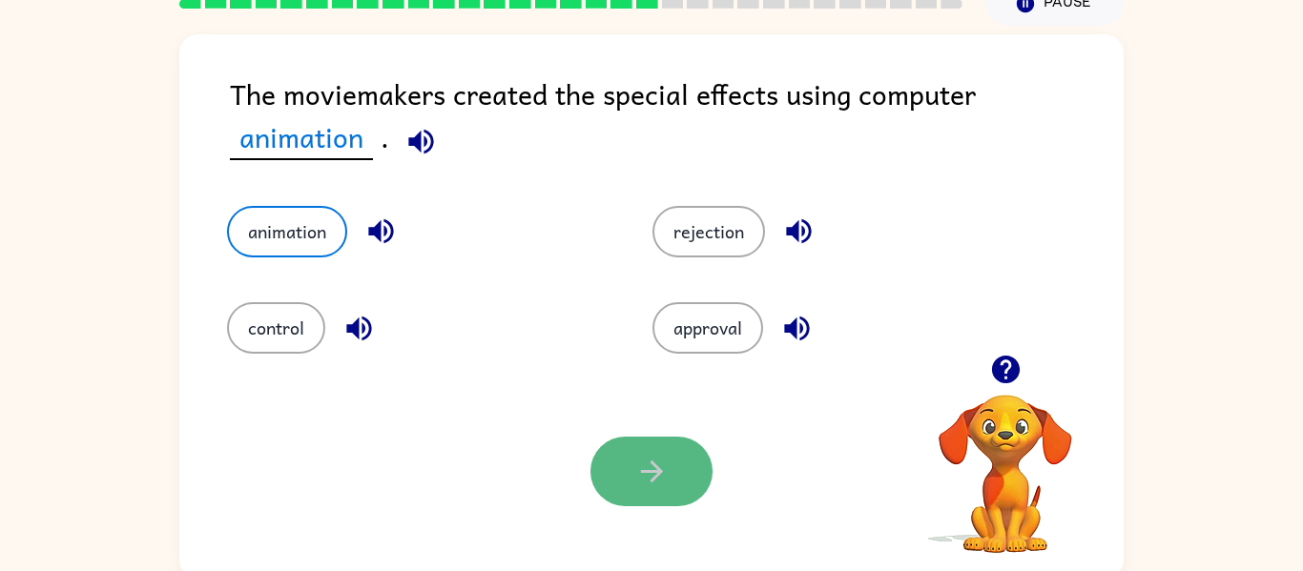
click at [618, 492] on button "button" at bounding box center [651, 472] width 122 height 70
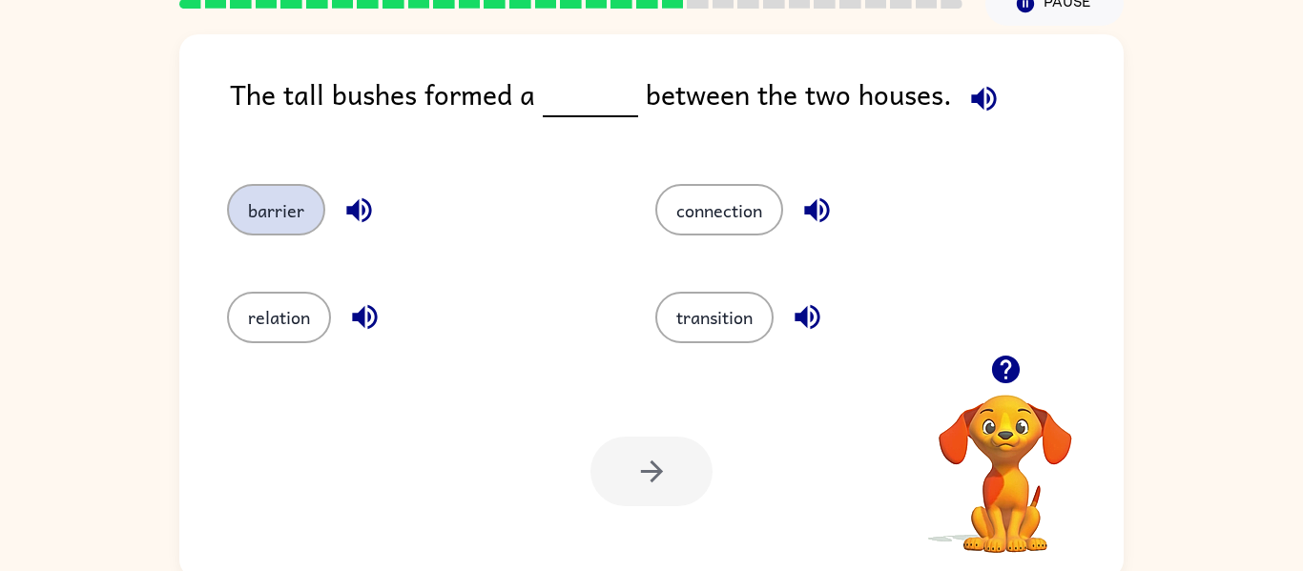
click at [291, 216] on button "barrier" at bounding box center [276, 210] width 98 height 52
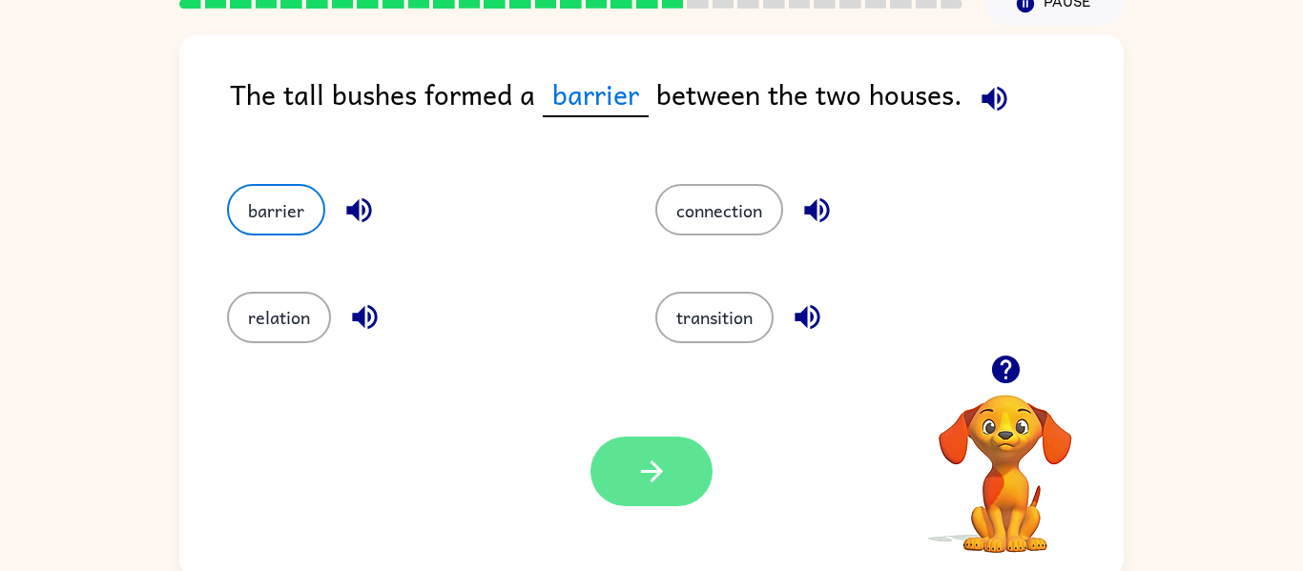
click at [675, 476] on button "button" at bounding box center [651, 472] width 122 height 70
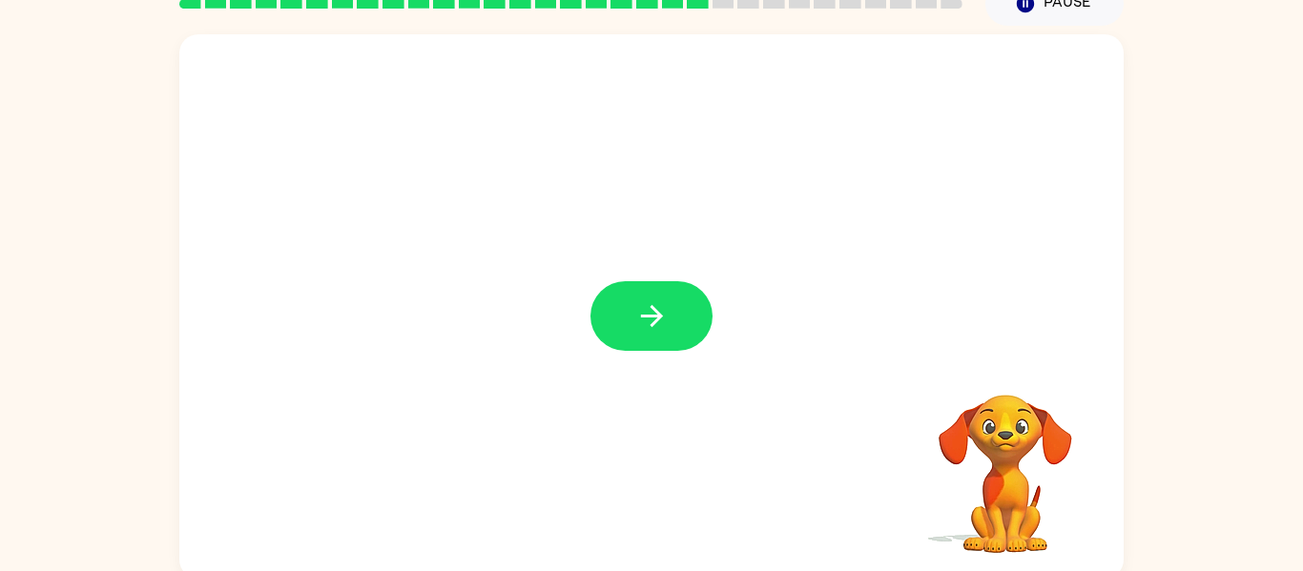
click at [675, 476] on div at bounding box center [651, 306] width 944 height 545
click at [695, 307] on button "button" at bounding box center [651, 316] width 122 height 70
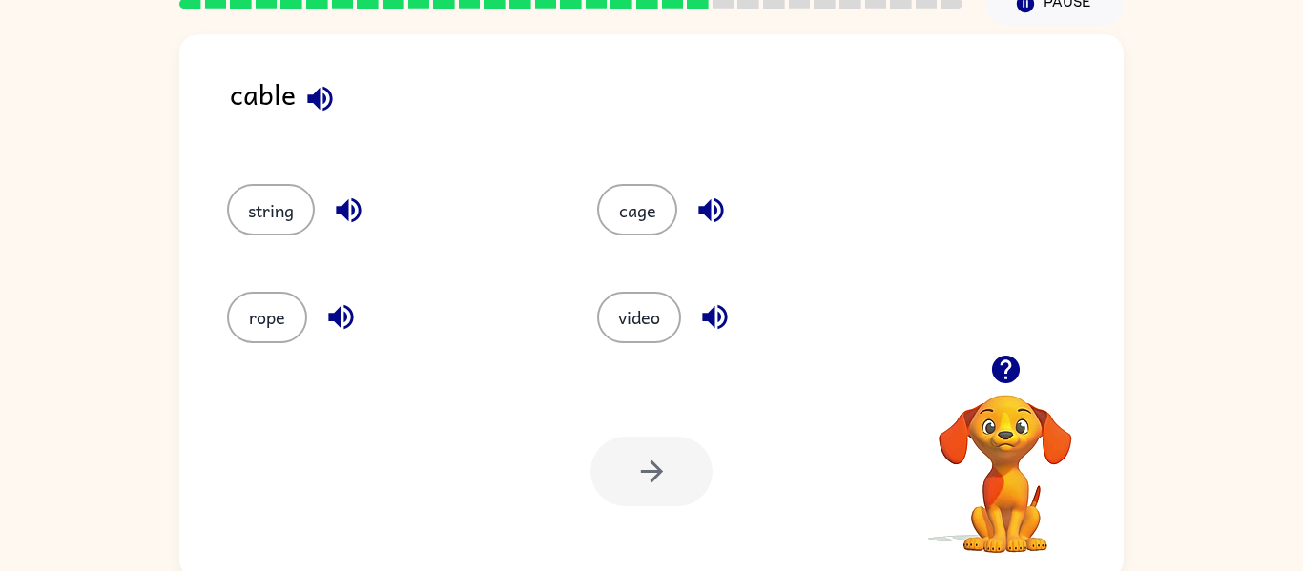
click at [261, 238] on div "string" at bounding box center [376, 201] width 370 height 107
click at [297, 191] on button "string" at bounding box center [271, 210] width 88 height 52
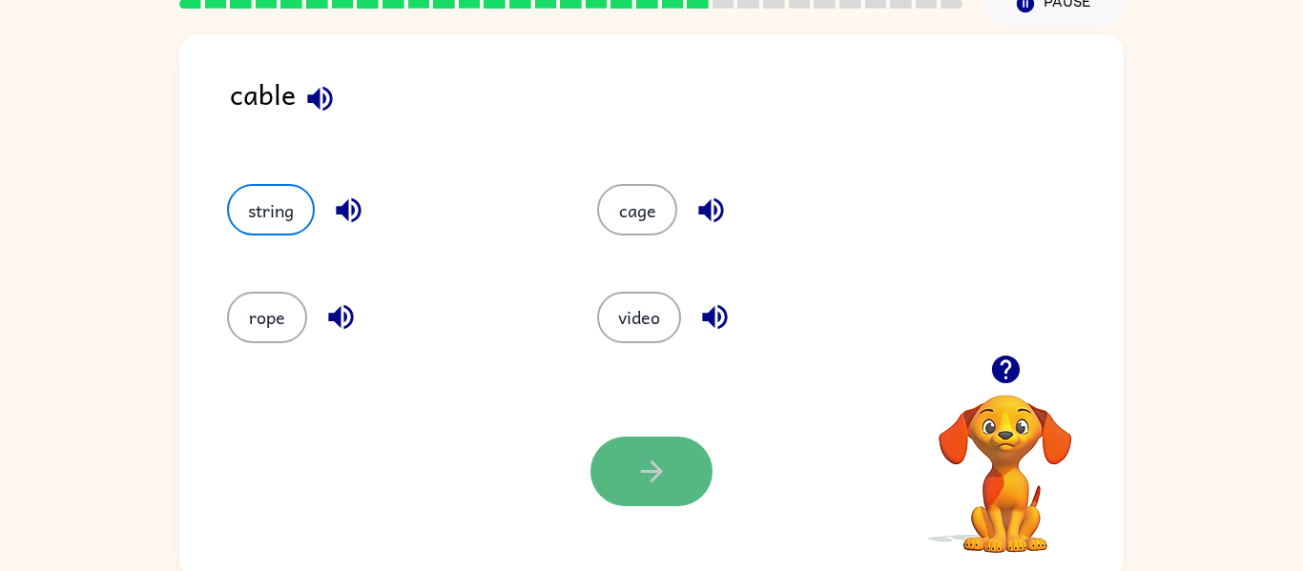
click at [610, 484] on button "button" at bounding box center [651, 472] width 122 height 70
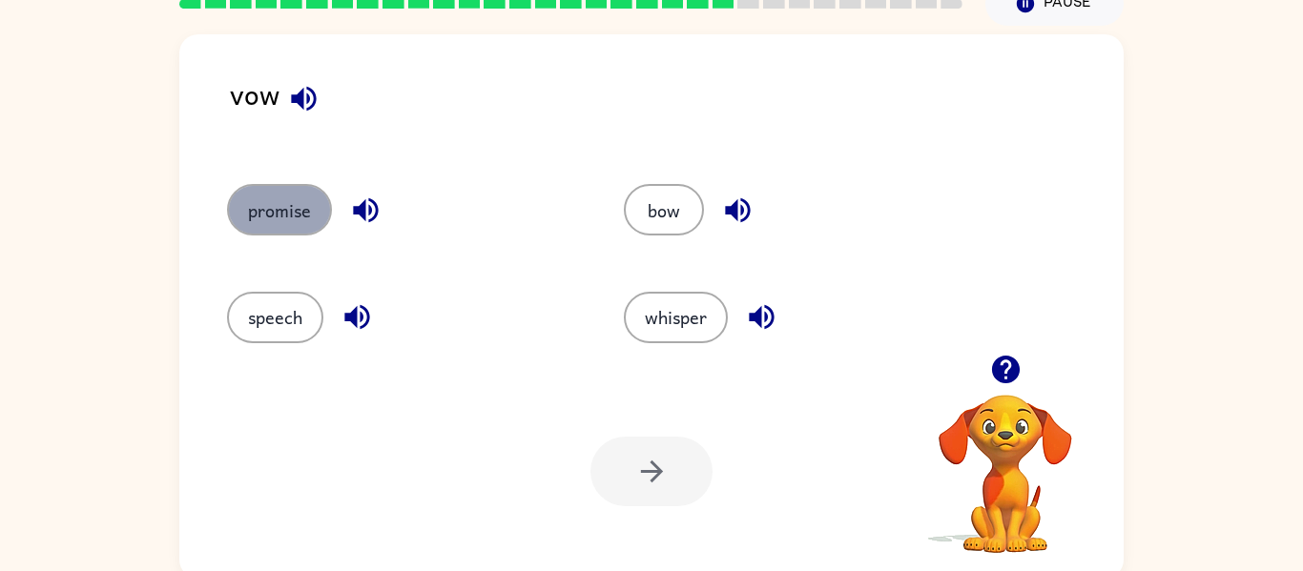
click at [273, 217] on button "promise" at bounding box center [279, 210] width 105 height 52
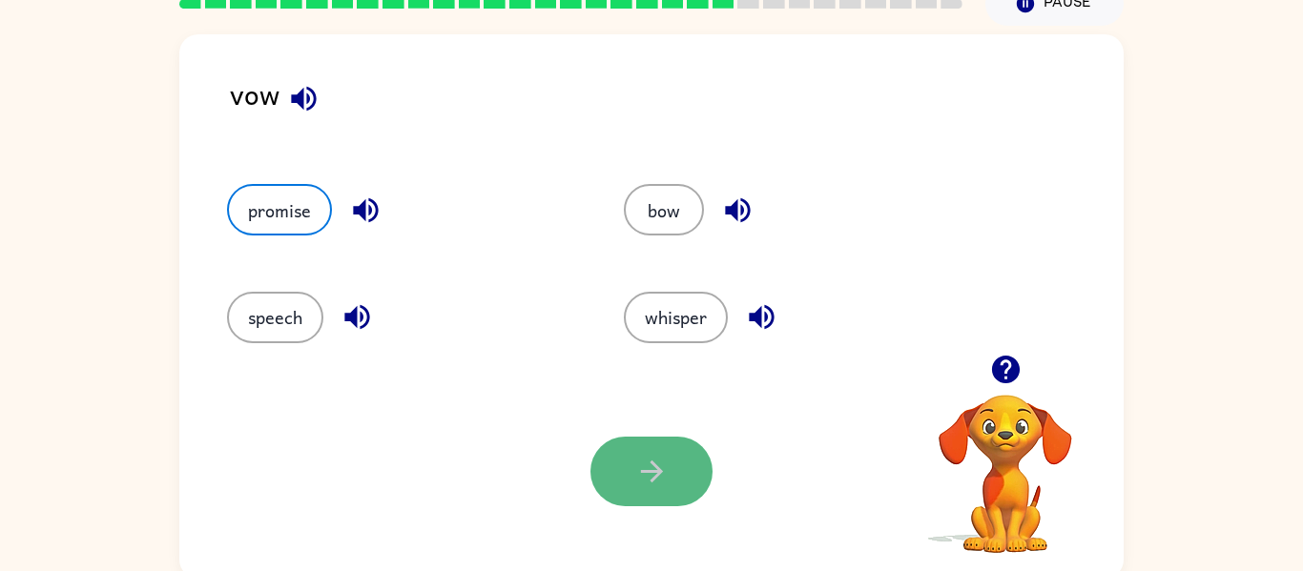
click at [684, 489] on button "button" at bounding box center [651, 472] width 122 height 70
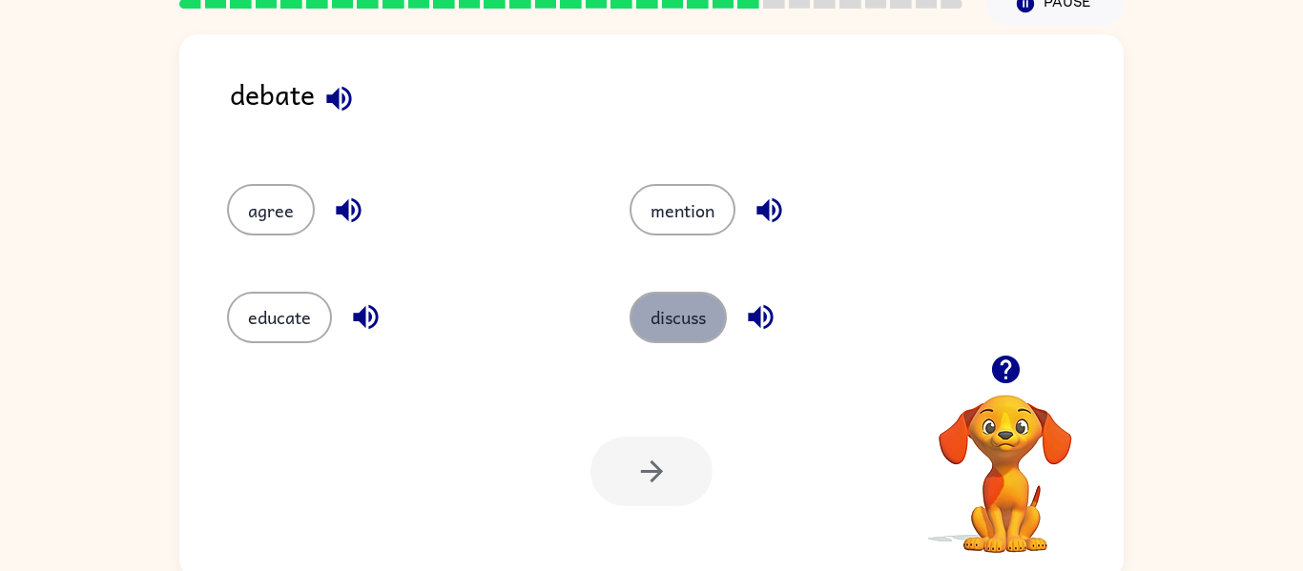
click at [708, 324] on button "discuss" at bounding box center [678, 318] width 97 height 52
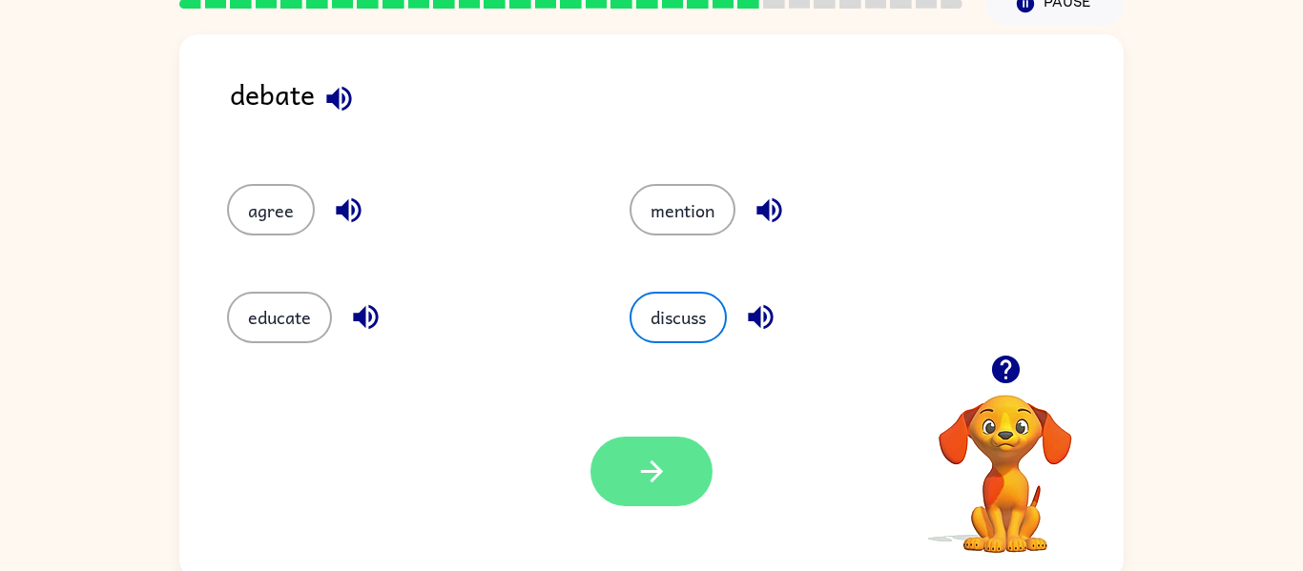
click at [677, 492] on button "button" at bounding box center [651, 472] width 122 height 70
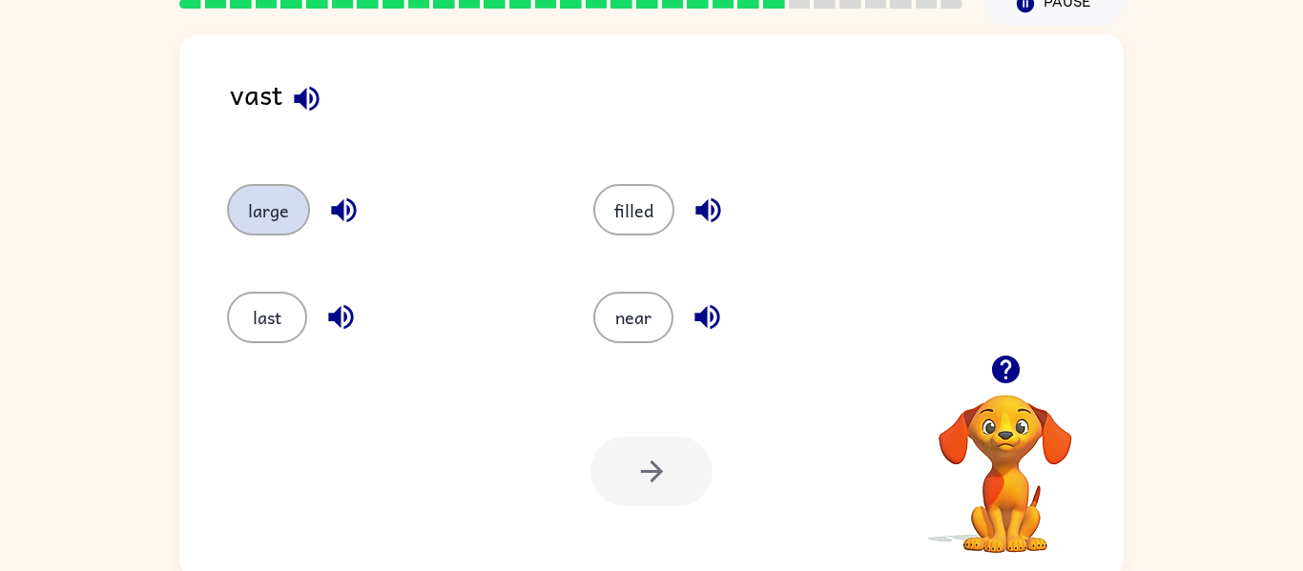
click at [271, 222] on button "large" at bounding box center [268, 210] width 83 height 52
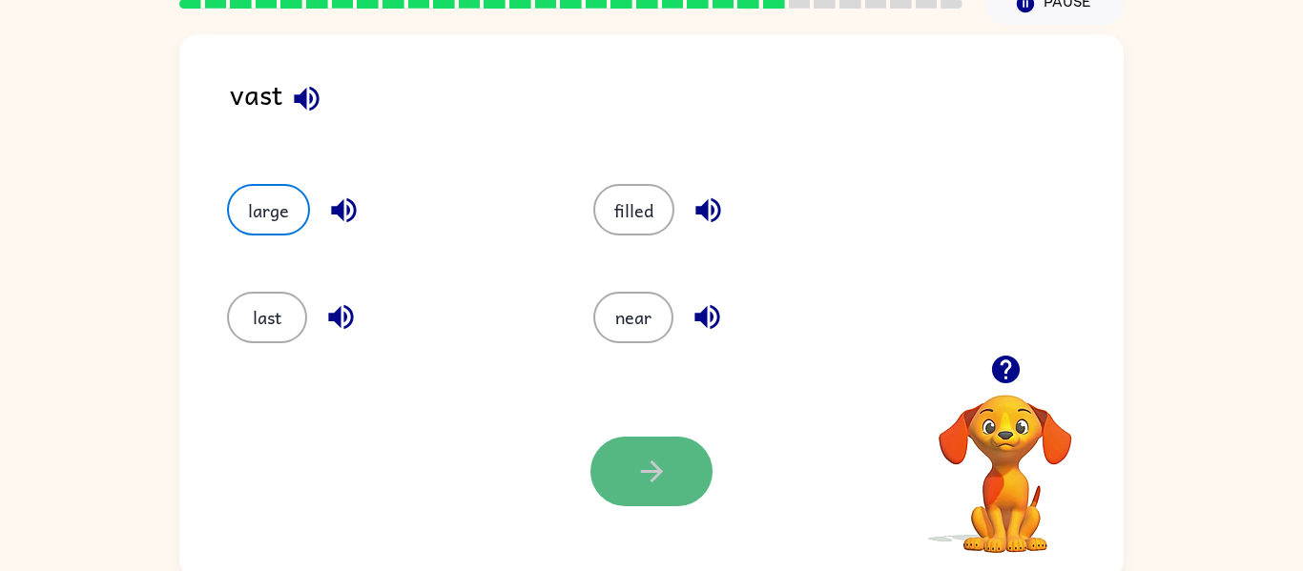
click at [702, 483] on button "button" at bounding box center [651, 472] width 122 height 70
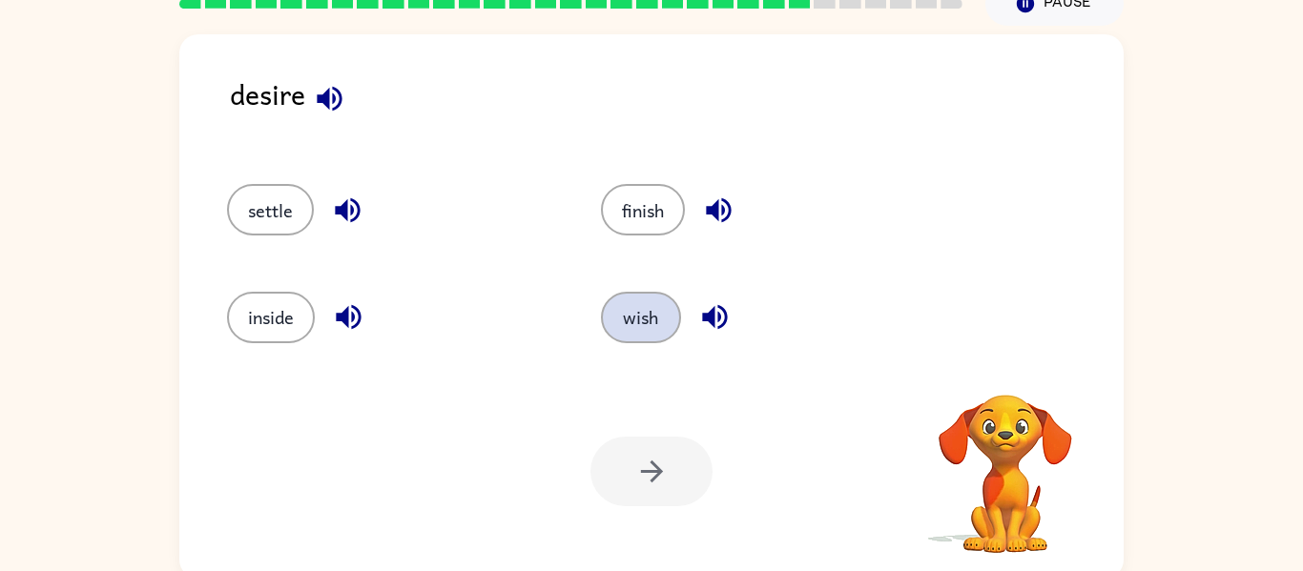
click at [638, 326] on button "wish" at bounding box center [641, 318] width 80 height 52
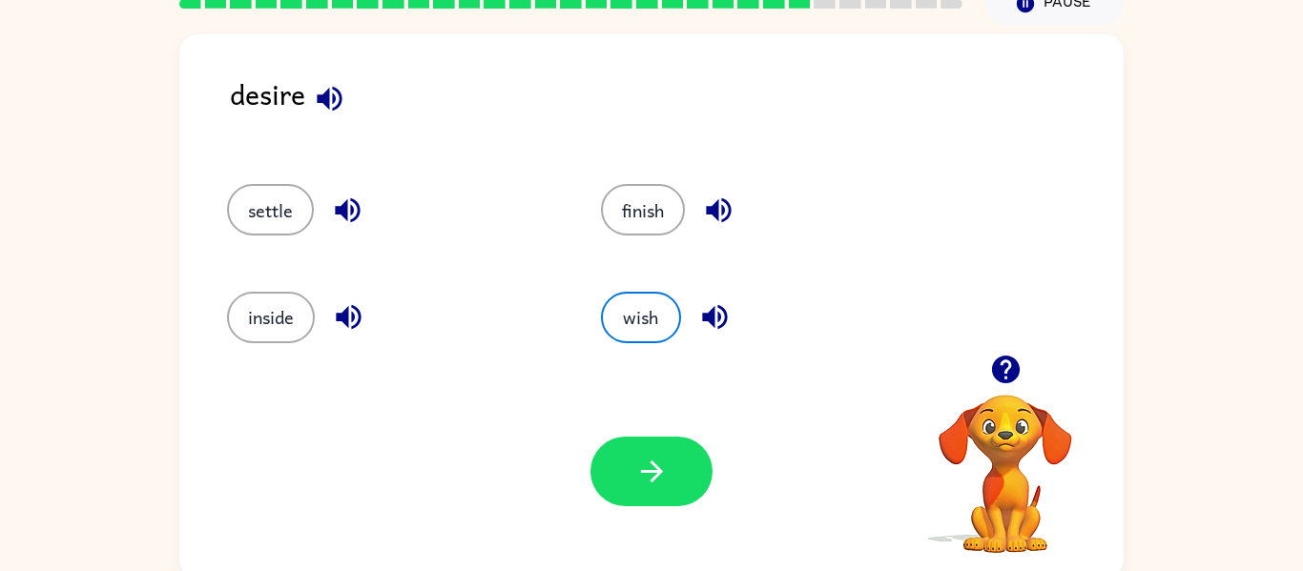
click at [634, 509] on div "Your browser must support playing .mp4 files to use Literably. Please try using…" at bounding box center [651, 471] width 944 height 215
click at [660, 418] on div "Your browser must support playing .mp4 files to use Literably. Please try using…" at bounding box center [651, 471] width 944 height 215
click at [680, 474] on button "button" at bounding box center [651, 472] width 122 height 70
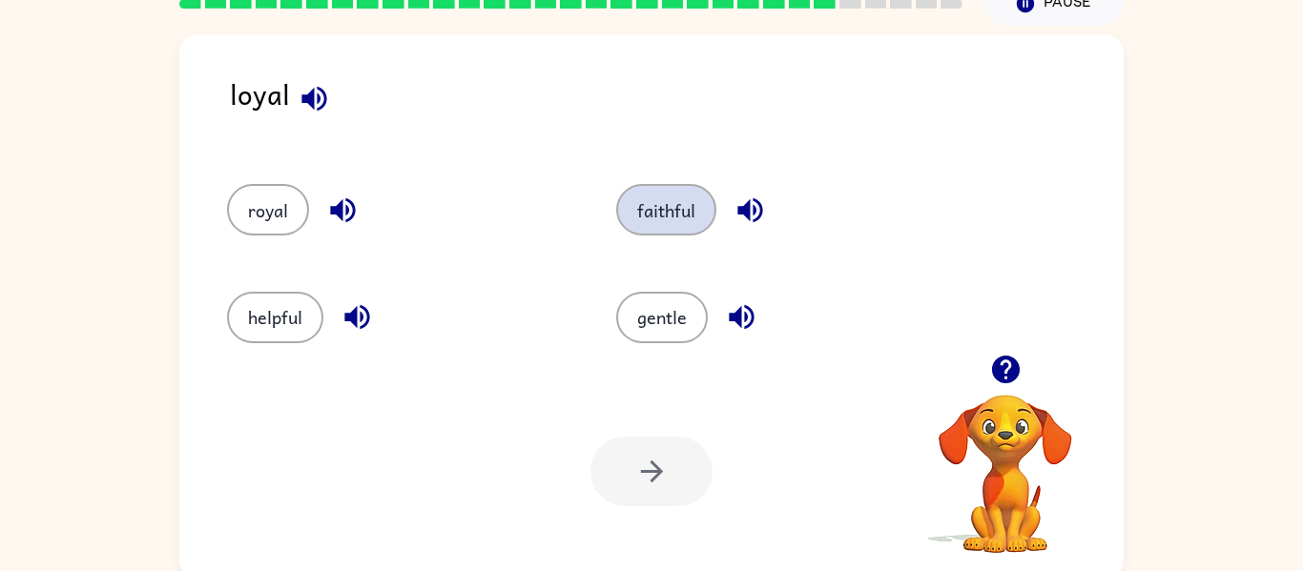
click at [691, 224] on button "faithful" at bounding box center [666, 210] width 100 height 52
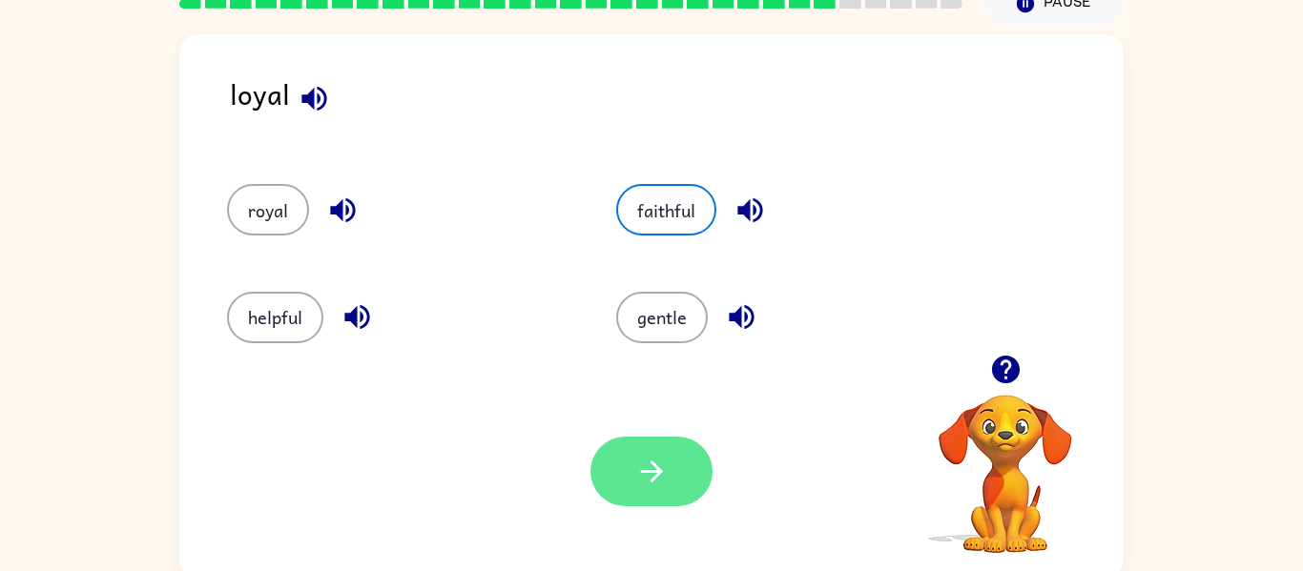
click at [692, 487] on button "button" at bounding box center [651, 472] width 122 height 70
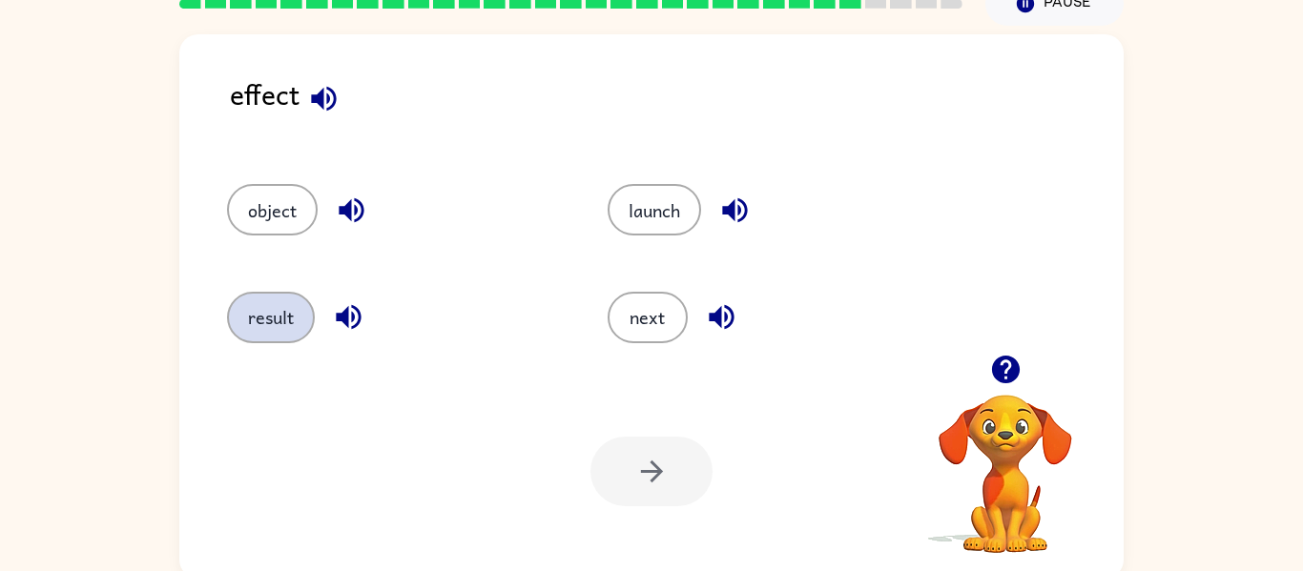
click at [300, 310] on button "result" at bounding box center [271, 318] width 88 height 52
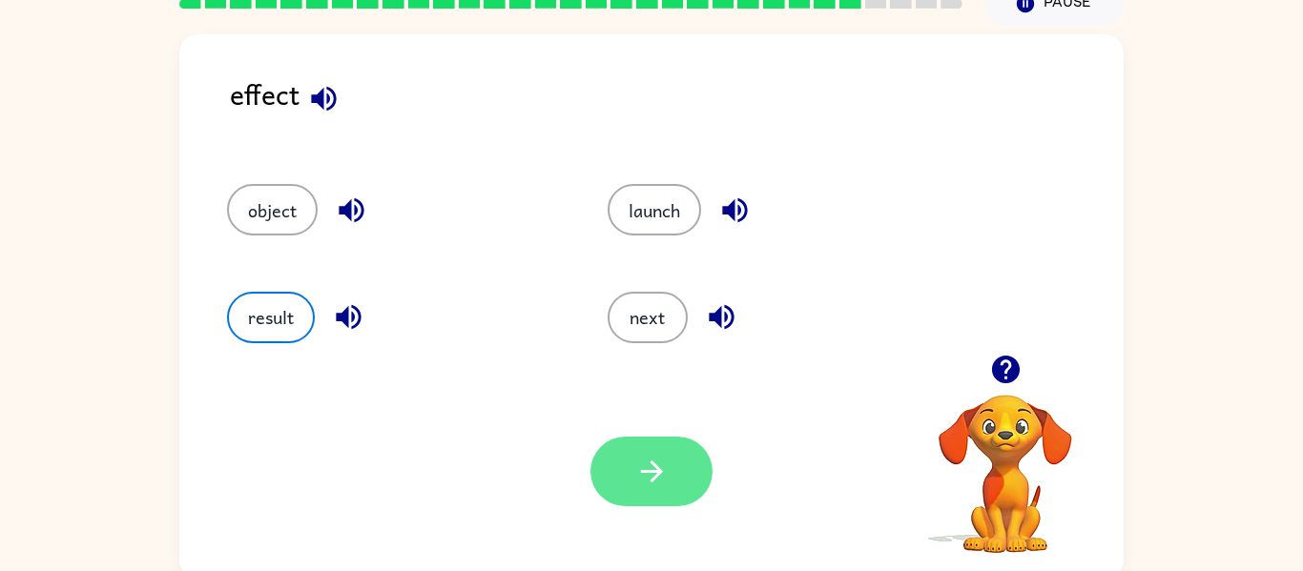
click at [696, 472] on button "button" at bounding box center [651, 472] width 122 height 70
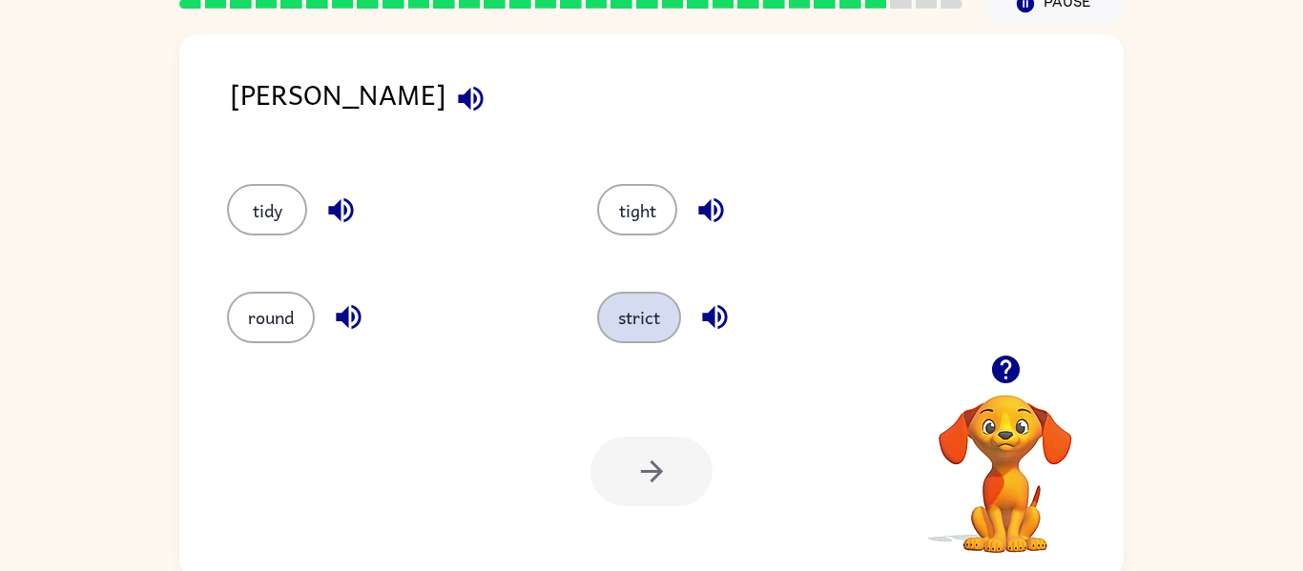
click at [649, 336] on button "strict" at bounding box center [639, 318] width 84 height 52
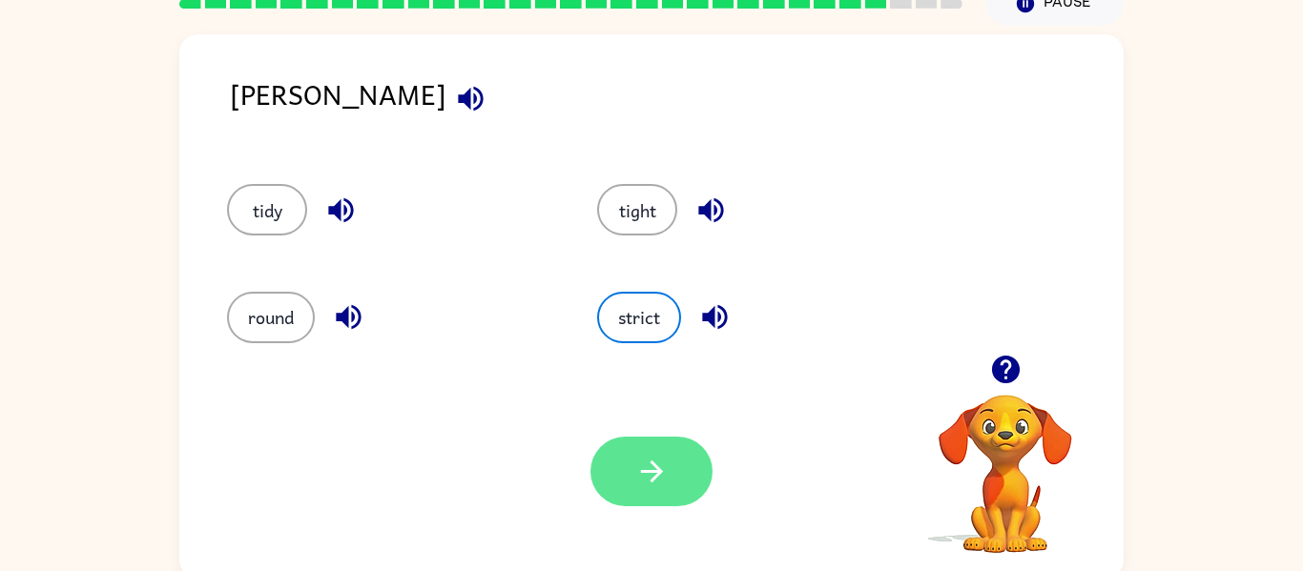
click at [673, 486] on button "button" at bounding box center [651, 472] width 122 height 70
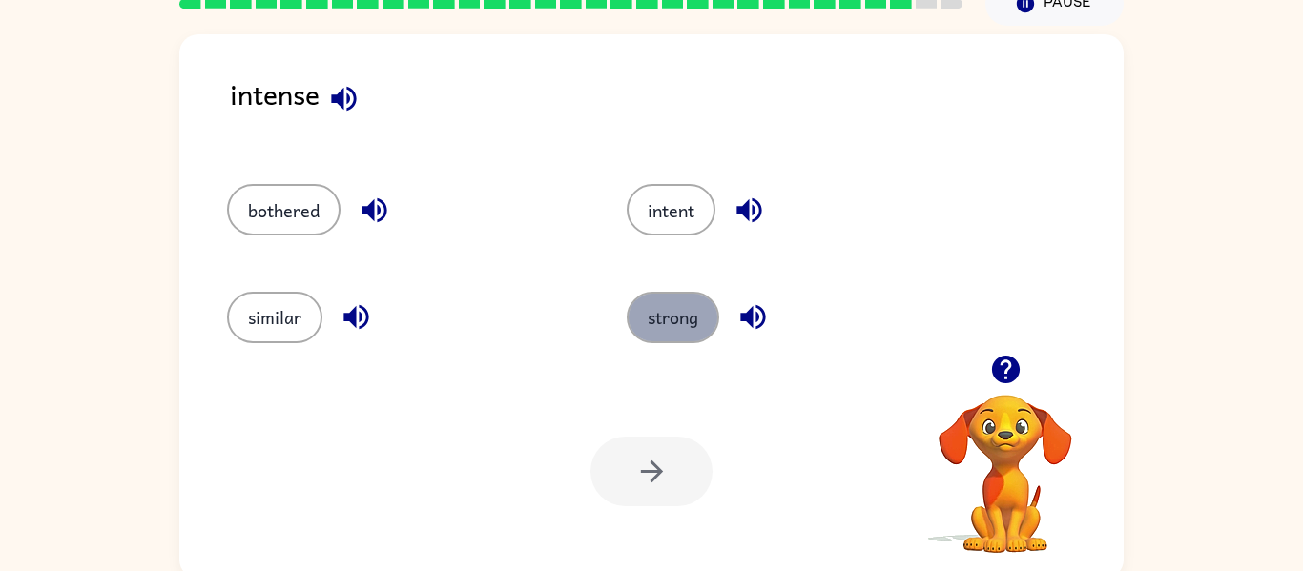
click at [681, 302] on button "strong" at bounding box center [673, 318] width 93 height 52
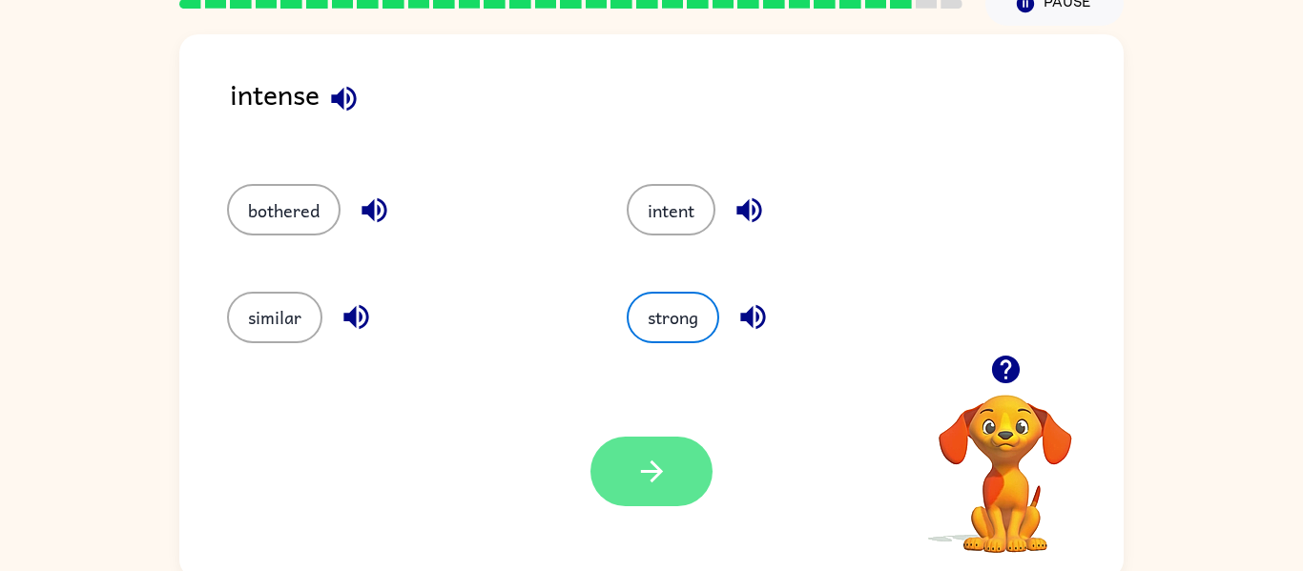
click at [685, 461] on button "button" at bounding box center [651, 472] width 122 height 70
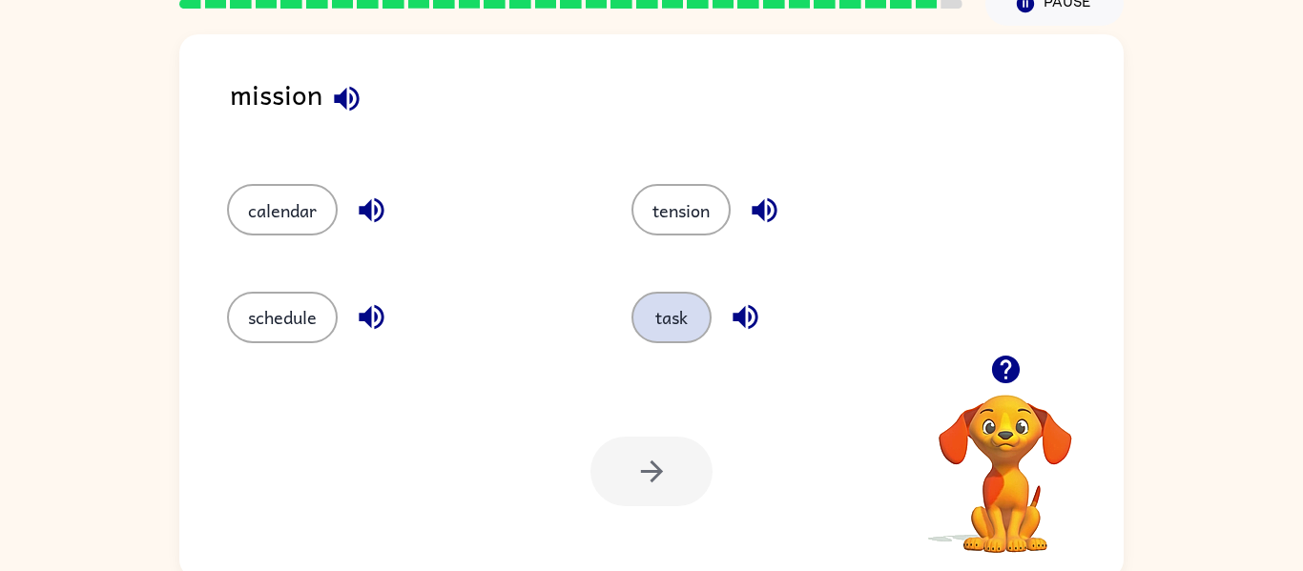
click at [677, 341] on button "task" at bounding box center [671, 318] width 80 height 52
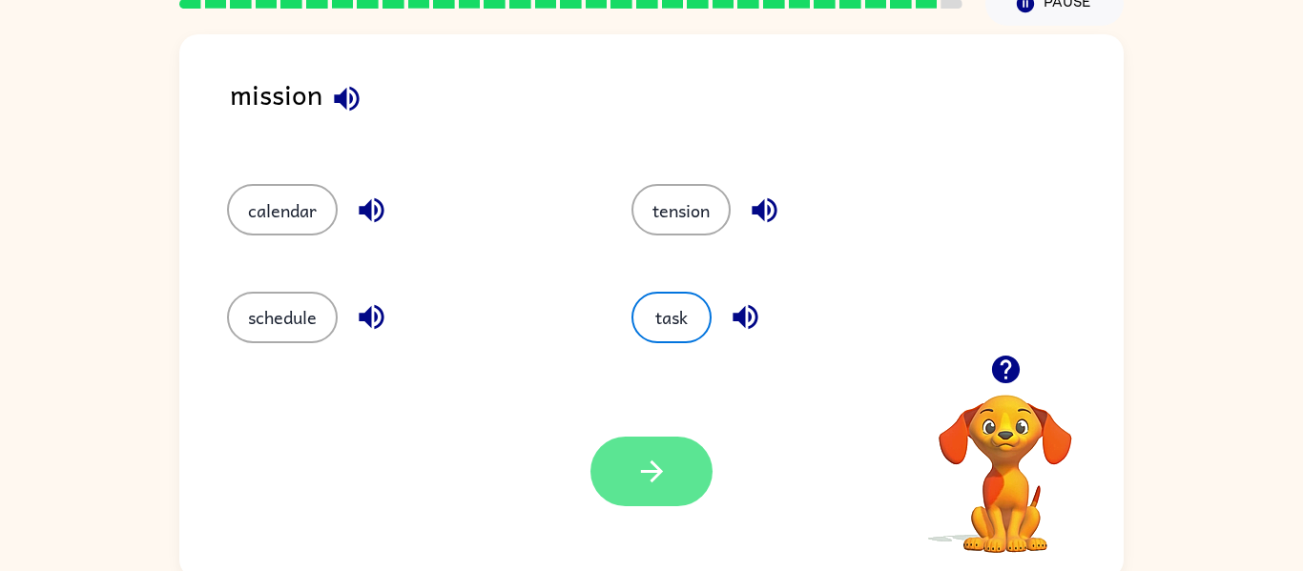
click at [683, 499] on button "button" at bounding box center [651, 472] width 122 height 70
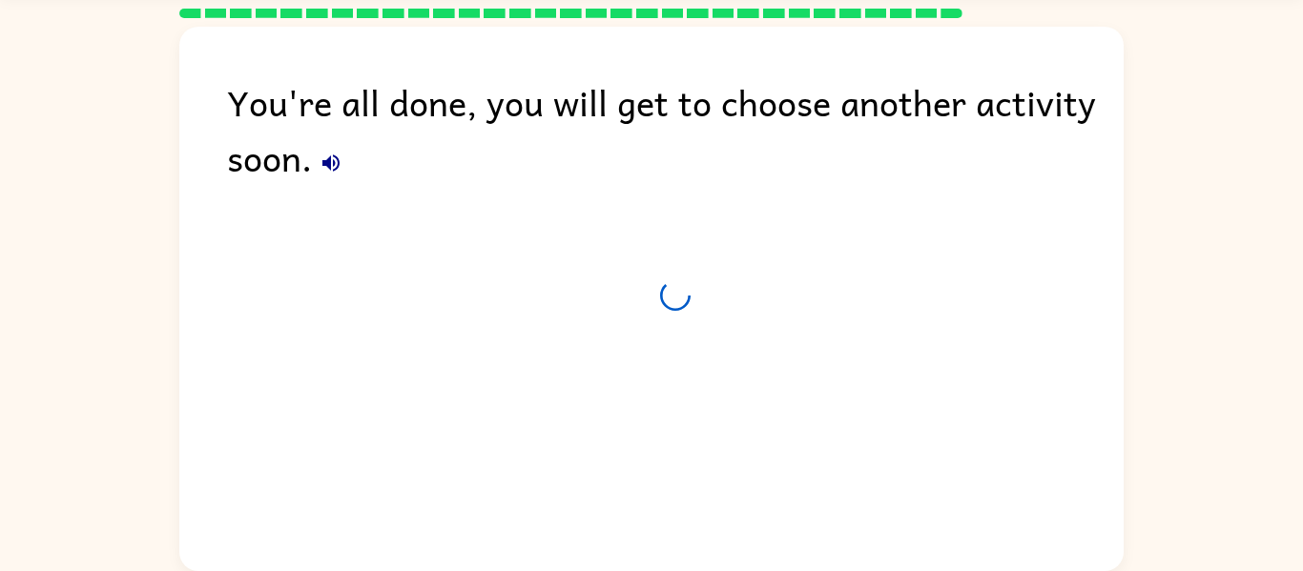
scroll to position [65, 0]
